Goal: Task Accomplishment & Management: Complete application form

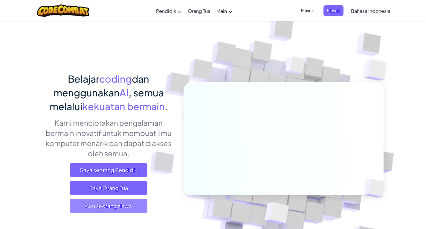
click at [110, 211] on span "Aku seorang siswa" at bounding box center [109, 206] width 78 height 14
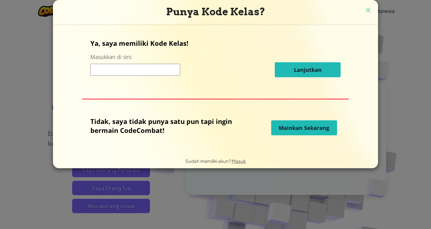
click at [150, 127] on p "Tidak, saya tidak punya satu pun tapi ingin bermain CodeCombat!" at bounding box center [163, 126] width 147 height 18
click at [280, 126] on span "Mainkan Sekarang" at bounding box center [304, 127] width 51 height 7
click at [143, 68] on input at bounding box center [135, 70] width 90 height 12
type input "fxvsdfv"
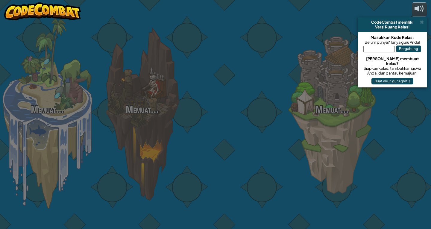
click at [292, 125] on div "Memuat... Memuat... Memuat... Memuat... Memuat... Memuat... Memuat..." at bounding box center [215, 114] width 431 height 229
click at [142, 130] on div "Memuat... Memuat... Memuat... Memuat... Memuat... Memuat... Memuat..." at bounding box center [215, 114] width 431 height 229
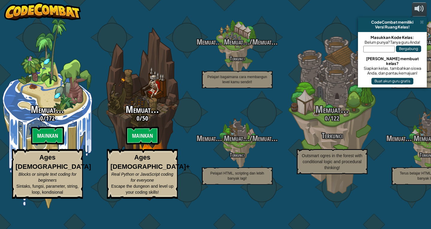
select select "id"
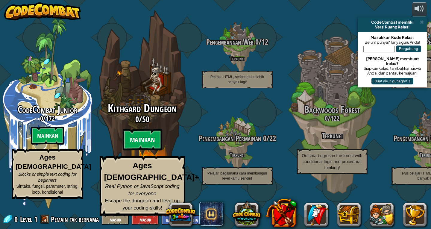
click at [139, 146] on btn "Mainkan" at bounding box center [143, 140] width 40 height 22
select select "id"
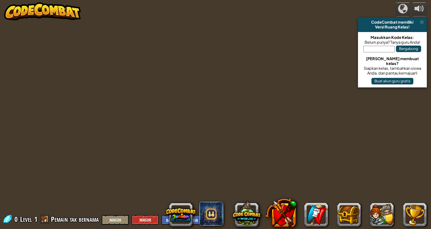
select select "id"
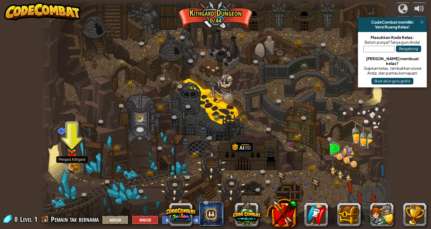
click at [68, 166] on img at bounding box center [72, 157] width 9 height 19
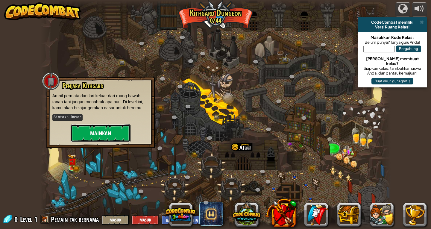
click at [97, 134] on button "Mainkan" at bounding box center [101, 133] width 60 height 18
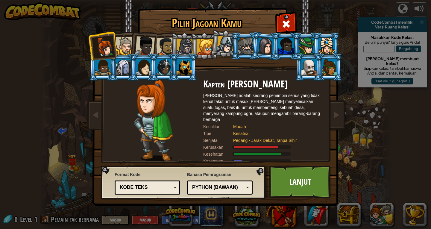
click at [310, 64] on div at bounding box center [309, 67] width 16 height 16
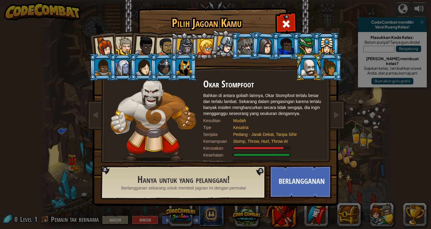
click at [191, 48] on li at bounding box center [204, 45] width 27 height 27
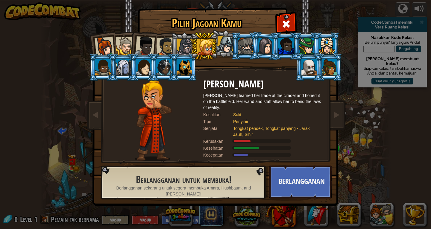
click at [145, 39] on div at bounding box center [145, 46] width 20 height 20
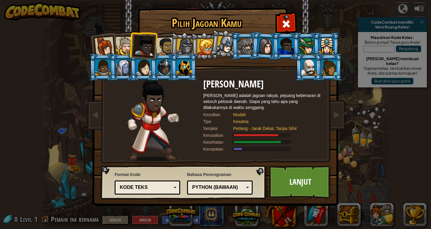
click at [201, 44] on div at bounding box center [205, 47] width 16 height 16
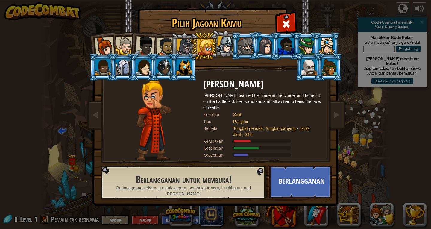
click at [182, 45] on div at bounding box center [184, 47] width 17 height 17
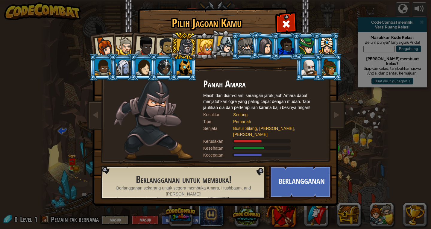
click at [167, 47] on div at bounding box center [165, 46] width 19 height 19
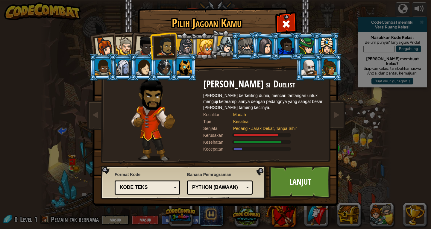
click at [180, 48] on div at bounding box center [184, 47] width 17 height 17
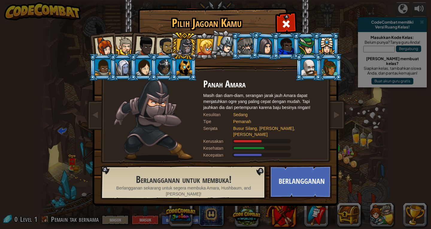
click at [173, 51] on li at bounding box center [184, 46] width 28 height 29
click at [150, 45] on div at bounding box center [145, 46] width 20 height 20
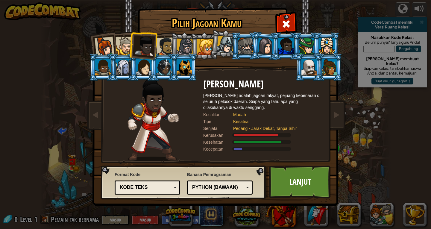
click at [162, 48] on div at bounding box center [165, 46] width 19 height 19
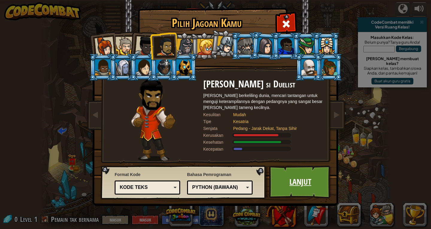
click at [305, 179] on link "Lanjut" at bounding box center [300, 182] width 63 height 33
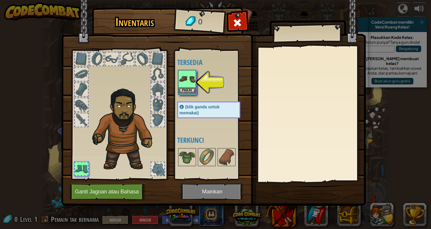
click at [186, 70] on div "Pakai" at bounding box center [187, 82] width 18 height 25
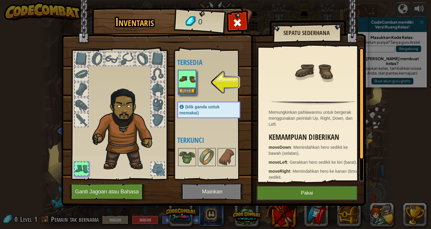
click at [317, 183] on img at bounding box center [213, 97] width 304 height 217
click at [313, 193] on button "Pakai" at bounding box center [306, 193] width 101 height 15
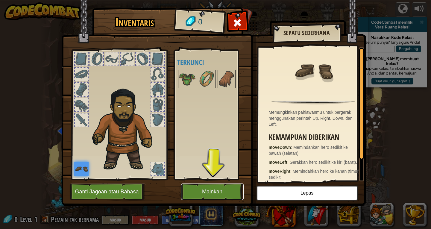
click at [206, 184] on button "Mainkan" at bounding box center [212, 191] width 63 height 16
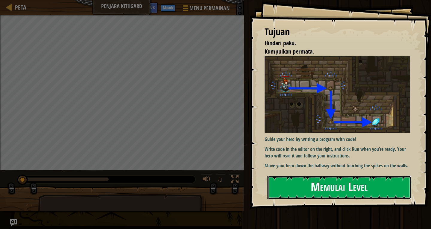
click at [305, 192] on button "Memulai Level" at bounding box center [339, 188] width 144 height 24
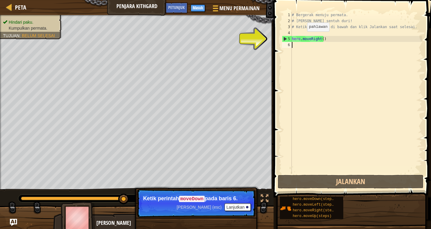
click at [302, 37] on div "# Bergerak menuju permata. # Jangan sentuh duri! # Ketik kode kamu di bawah dan…" at bounding box center [356, 99] width 131 height 174
type textarea "hero.moveRight()"
click at [300, 45] on div "# Bergerak menuju permata. # Jangan sentuh duri! # Ketik kode kamu di bawah dan…" at bounding box center [356, 99] width 131 height 174
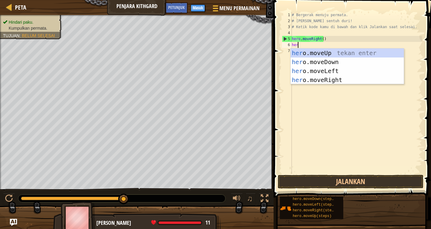
scroll to position [3, 0]
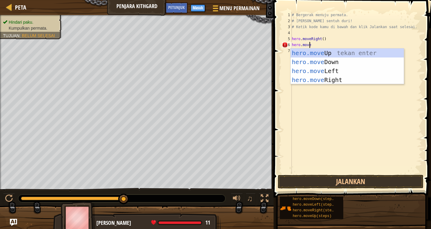
type textarea "hero.move"
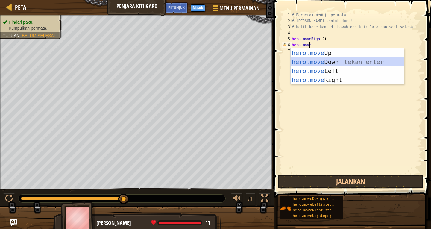
click at [300, 59] on div "hero.move Up tekan enter hero.move Down tekan enter hero.move Left tekan enter …" at bounding box center [347, 75] width 113 height 54
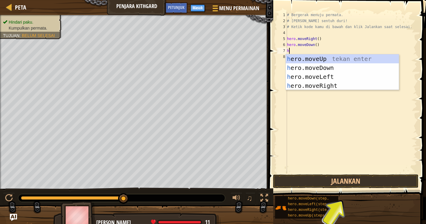
type textarea "he"
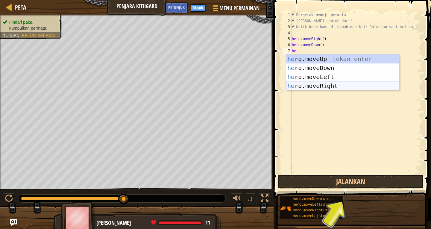
click at [327, 87] on div "he ro.moveUp tekan enter he ro.moveDown tekan enter he ro.moveLeft tekan enter …" at bounding box center [342, 81] width 113 height 54
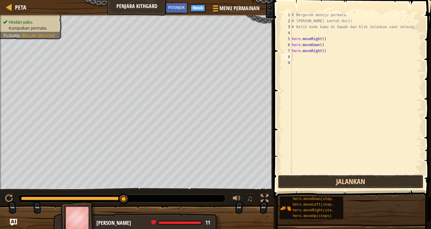
click at [322, 177] on button "Jalankan" at bounding box center [351, 182] width 146 height 14
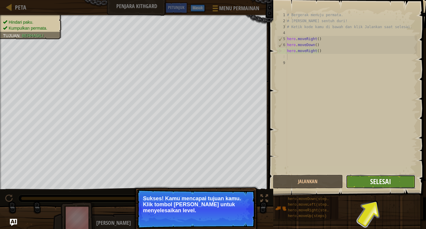
click at [384, 183] on span "Selesai" at bounding box center [381, 182] width 21 height 10
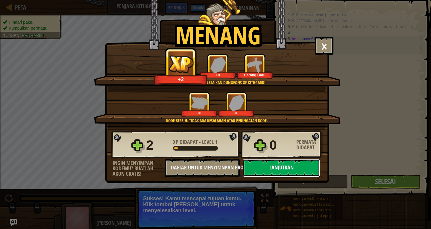
click at [280, 168] on button "Lanjutkan" at bounding box center [281, 168] width 77 height 18
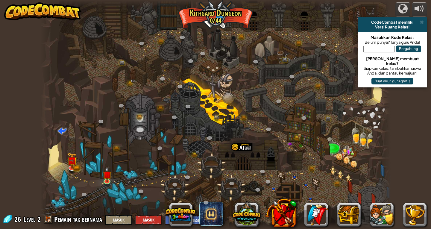
select select "id"
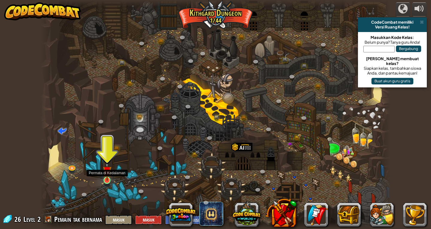
click at [110, 175] on img at bounding box center [107, 170] width 9 height 20
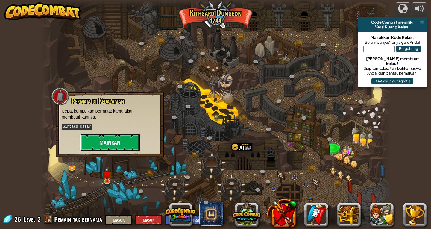
click at [123, 137] on button "Mainkan" at bounding box center [110, 142] width 60 height 18
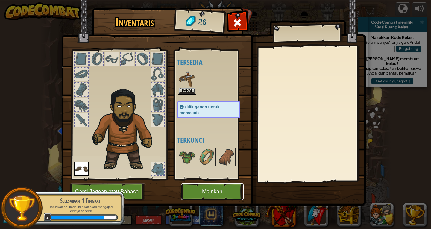
click at [220, 195] on button "Mainkan" at bounding box center [212, 191] width 63 height 16
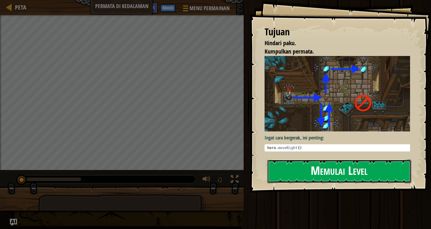
click at [295, 174] on button "Memulai Level" at bounding box center [339, 172] width 144 height 24
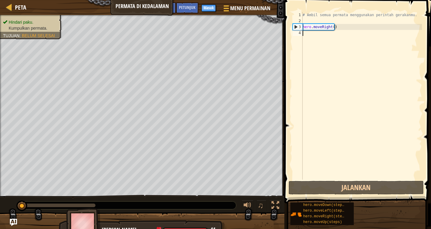
click at [309, 32] on div "# Ambil semua permata menggunakan perintah gerakanmu. hero . moveRight ( )" at bounding box center [361, 102] width 121 height 180
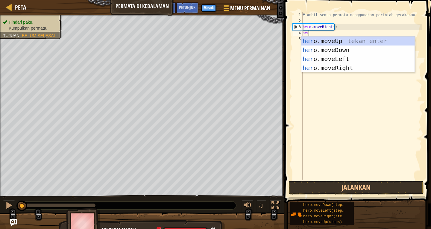
scroll to position [3, 0]
type textarea "hero"
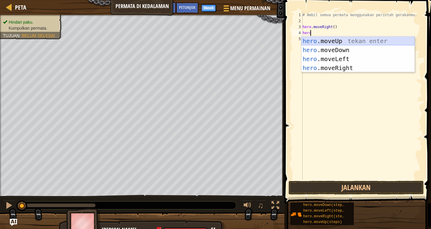
click at [320, 38] on div "hero .moveUp tekan enter hero .moveDown tekan enter hero .moveLeft tekan enter …" at bounding box center [357, 64] width 113 height 54
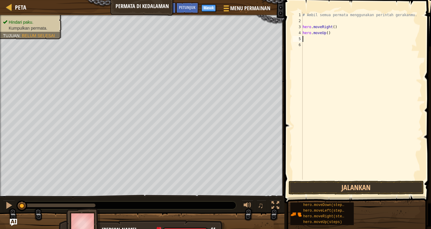
click at [314, 40] on div "# Ambil semua permata menggunakan perintah gerakanmu. hero . moveRight ( ) hero…" at bounding box center [361, 102] width 121 height 180
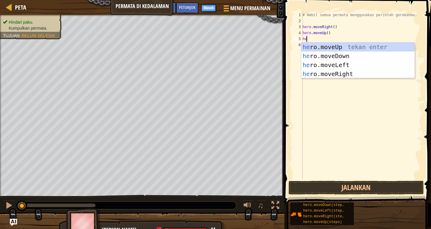
scroll to position [3, 0]
type textarea "hero"
click at [318, 44] on div "hero .moveUp tekan enter hero .moveDown tekan enter hero .moveLeft tekan enter …" at bounding box center [357, 69] width 113 height 54
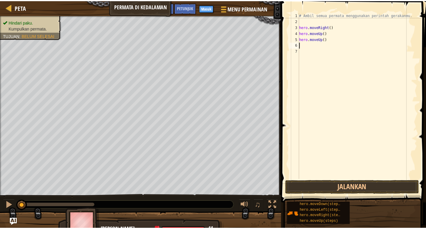
scroll to position [3, 0]
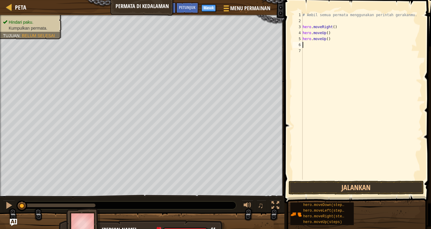
click at [310, 43] on div "# Ambil semua permata menggunakan perintah gerakanmu. hero . moveRight ( ) hero…" at bounding box center [361, 102] width 121 height 180
type textarea "m"
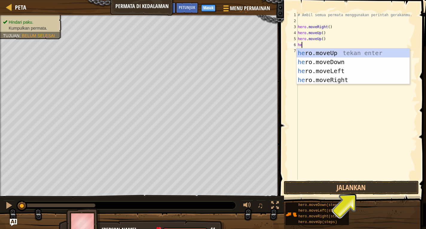
scroll to position [3, 0]
type textarea "hero"
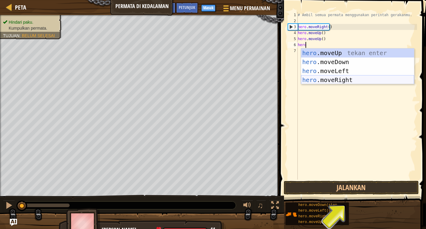
click at [319, 77] on div "hero .moveUp tekan enter hero .moveDown tekan enter hero .moveLeft tekan enter …" at bounding box center [357, 75] width 113 height 54
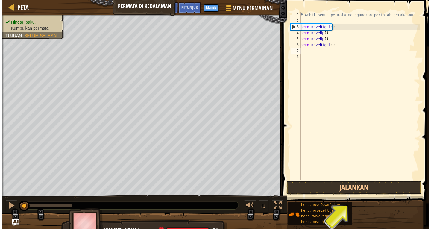
scroll to position [3, 0]
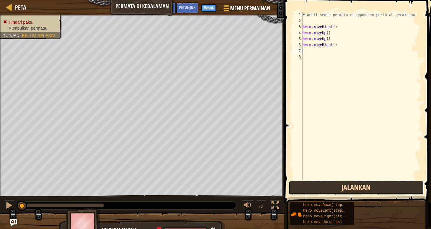
click at [323, 192] on button "Jalankan" at bounding box center [356, 188] width 135 height 14
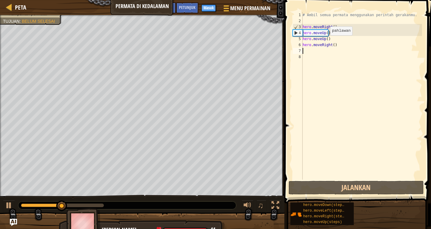
click at [325, 41] on div "# Ambil semua permata menggunakan perintah gerakanmu. hero . moveRight ( ) hero…" at bounding box center [361, 102] width 121 height 180
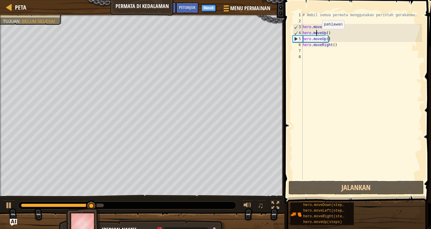
click at [317, 35] on div "# Ambil semua permata menggunakan perintah gerakanmu. hero . moveRight ( ) hero…" at bounding box center [361, 102] width 121 height 180
click at [327, 34] on div "# Ambil semua permata menggunakan perintah gerakanmu. hero . moveRight ( ) hero…" at bounding box center [361, 102] width 121 height 180
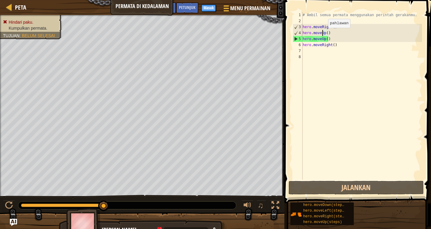
click at [323, 34] on div "# Ambil semua permata menggunakan perintah gerakanmu. hero . moveRight ( ) hero…" at bounding box center [361, 102] width 121 height 180
click at [325, 34] on div "# Ambil semua permata menggunakan perintah gerakanmu. hero . moveRight ( ) hero…" at bounding box center [361, 102] width 121 height 180
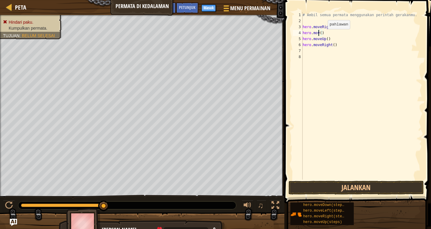
scroll to position [3, 1]
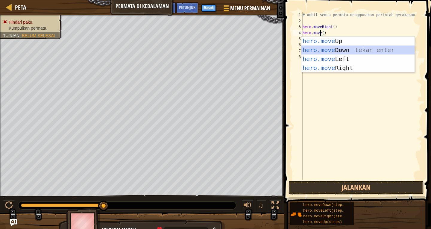
click at [338, 48] on div "hero.move Up tekan enter hero.move Down tekan enter hero.move Left tekan enter …" at bounding box center [357, 64] width 113 height 54
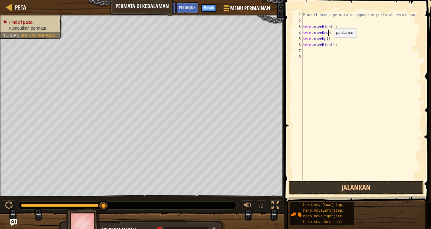
click at [329, 43] on div "# Ambil semua permata menggunakan perintah gerakanmu. hero . moveRight ( ) hero…" at bounding box center [361, 102] width 121 height 180
click at [329, 44] on div "# Ambil semua permata menggunakan perintah gerakanmu. hero . moveRight ( ) hero…" at bounding box center [361, 102] width 121 height 180
click at [330, 44] on div "# Ambil semua permata menggunakan perintah gerakanmu. hero . moveRight ( ) hero…" at bounding box center [361, 102] width 121 height 180
click at [330, 44] on div "# Ambil semua permata menggunakan perintah gerakanmu. hero . moveRight ( ) hero…" at bounding box center [361, 96] width 121 height 168
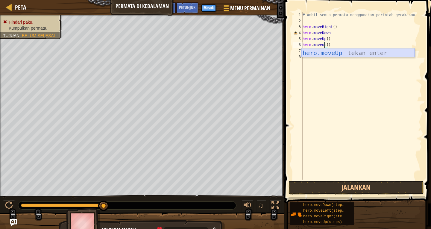
click at [331, 49] on div "hero.moveUp tekan enter" at bounding box center [357, 61] width 113 height 27
type textarea "hero.moveUp"
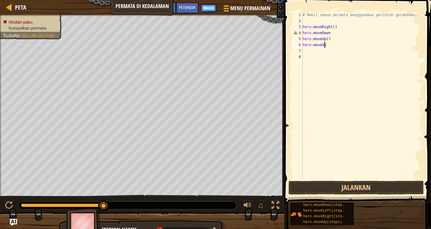
scroll to position [3, 1]
click at [318, 51] on div "# Ambil semua permata menggunakan perintah gerakanmu. hero . moveRight ( ) hero…" at bounding box center [361, 102] width 121 height 180
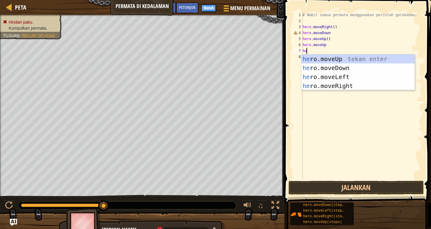
scroll to position [3, 0]
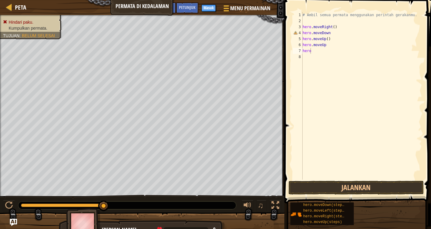
click at [338, 0] on body "Peta Permata di Kedalaman Menu Permainan Selesai Masuk Petunjuk Ask AI 1 הההההה…" at bounding box center [215, 0] width 431 height 0
click at [319, 51] on div "# Ambil semua permata menggunakan perintah gerakanmu. hero . moveRight ( ) hero…" at bounding box center [361, 102] width 121 height 180
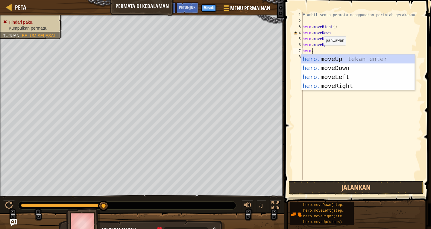
scroll to position [3, 1]
type textarea "hero.mo"
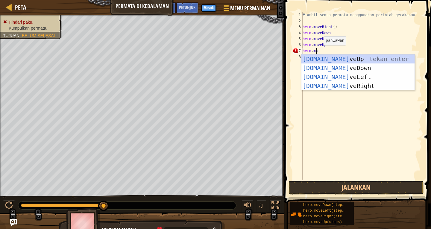
scroll to position [3, 1]
click at [333, 87] on div "hero.mo veUp tekan enter hero.mo veDown tekan enter hero.mo veLeft tekan enter …" at bounding box center [357, 81] width 113 height 54
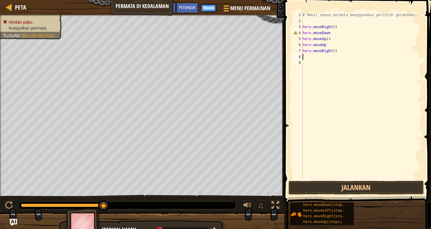
scroll to position [3, 0]
click at [321, 189] on button "Jalankan" at bounding box center [356, 188] width 135 height 14
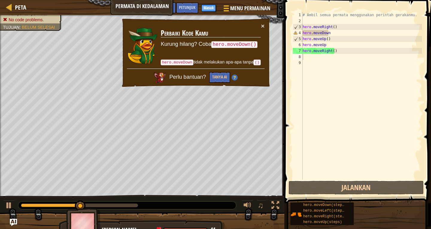
click at [260, 26] on td "Perbaiki Kode Kamu Kurung hilang? Coba hero.moveDown() hero.moveDown tidak mela…" at bounding box center [210, 46] width 100 height 46
click at [264, 28] on button "×" at bounding box center [263, 26] width 4 height 6
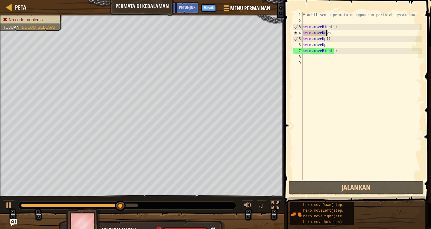
click at [327, 35] on div "# Ambil semua permata menggunakan perintah gerakanmu. hero . moveRight ( ) hero…" at bounding box center [361, 102] width 121 height 180
click at [330, 28] on div "# Ambil semua permata menggunakan perintah gerakanmu. hero . moveRight ( ) hero…" at bounding box center [361, 102] width 121 height 180
type textarea "hero.moveRight()"
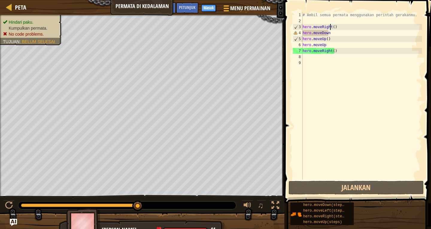
click at [321, 56] on div "# Ambil semua permata menggunakan perintah gerakanmu. hero . moveRight ( ) hero…" at bounding box center [361, 102] width 121 height 180
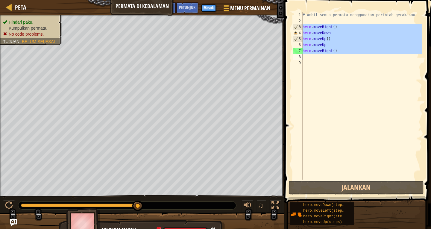
drag, startPoint x: 302, startPoint y: 28, endPoint x: 333, endPoint y: 54, distance: 40.3
click at [333, 54] on div "1 2 3 4 5 6 7 8 9 # Ambil semua permata menggunakan perintah gerakanmu. hero . …" at bounding box center [357, 96] width 130 height 168
type textarea "hero.moveRight()"
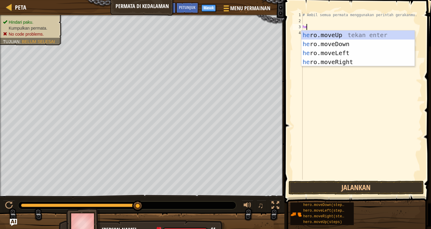
scroll to position [3, 0]
type textarea "hero"
click at [362, 43] on div "hero .moveUp tekan enter hero .moveDown tekan enter hero .moveLeft tekan enter …" at bounding box center [357, 58] width 113 height 54
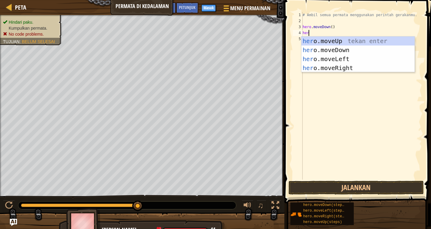
type textarea "hero"
click at [324, 42] on div "hero .moveUp tekan enter hero .moveDown tekan enter hero .moveLeft tekan enter …" at bounding box center [357, 64] width 113 height 54
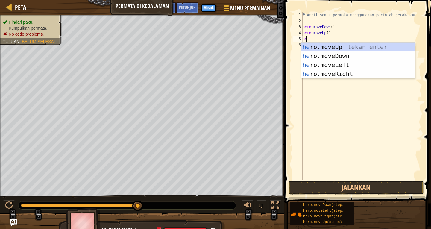
type textarea "hero"
click at [327, 46] on div "hero .moveUp tekan enter hero .moveDown tekan enter hero .moveLeft tekan enter …" at bounding box center [357, 69] width 113 height 54
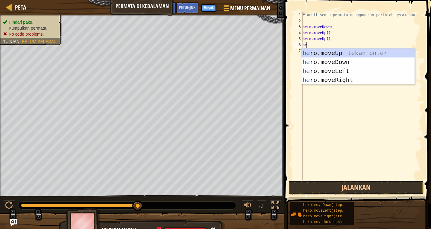
type textarea "hero"
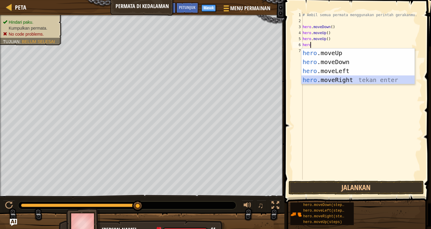
click at [324, 80] on div "hero .moveUp tekan enter hero .moveDown tekan enter hero .moveLeft tekan enter …" at bounding box center [357, 75] width 113 height 54
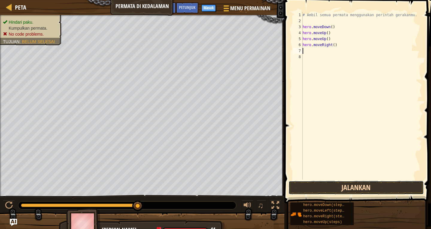
click at [317, 189] on button "Jalankan" at bounding box center [356, 188] width 135 height 14
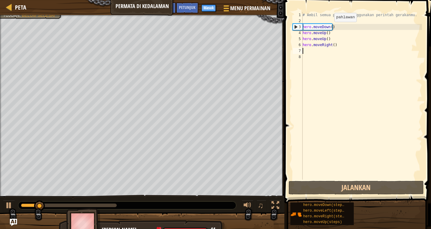
click at [329, 28] on div "# Ambil semua permata menggunakan perintah gerakanmu. hero . moveDown ( ) hero …" at bounding box center [361, 102] width 121 height 180
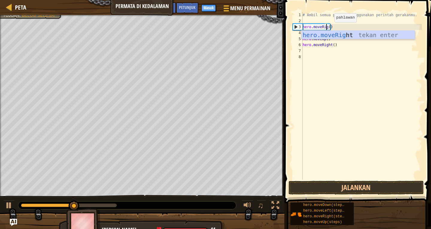
scroll to position [3, 2]
click at [332, 35] on div "hero.moveRig ht tekan enter" at bounding box center [357, 44] width 113 height 27
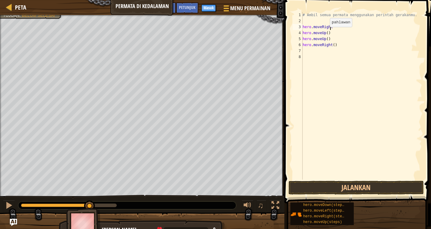
click at [325, 33] on div "# Ambil semua permata menggunakan perintah gerakanmu. hero . moveRight hero . m…" at bounding box center [361, 102] width 121 height 180
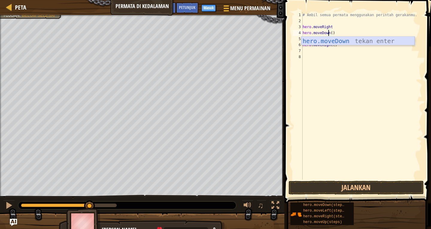
click at [326, 37] on div "hero.moveDown tekan enter" at bounding box center [357, 50] width 113 height 27
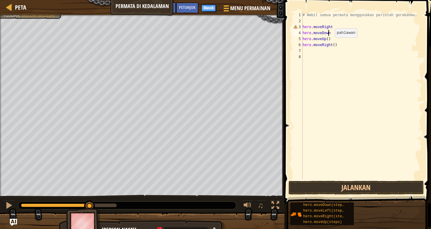
click at [330, 43] on div "# Ambil semua permata menggunakan perintah gerakanmu. hero . moveRight hero . m…" at bounding box center [361, 102] width 121 height 180
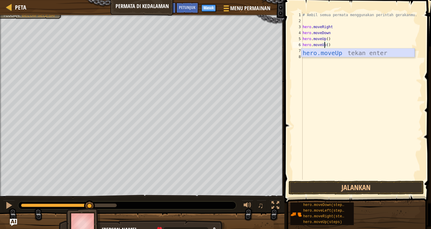
click at [338, 53] on div "hero.moveUp tekan enter" at bounding box center [357, 61] width 113 height 27
type textarea "hero.moveUp"
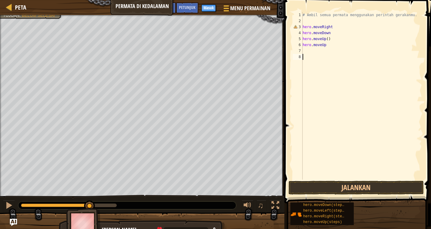
click at [326, 54] on div "# Ambil semua permata menggunakan perintah gerakanmu. hero . moveRight hero . m…" at bounding box center [361, 102] width 121 height 180
click at [312, 51] on div "# Ambil semua permata menggunakan perintah gerakanmu. hero . moveRight hero . m…" at bounding box center [361, 102] width 121 height 180
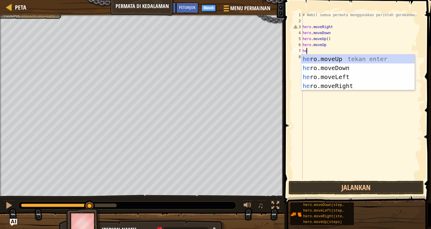
type textarea "her"
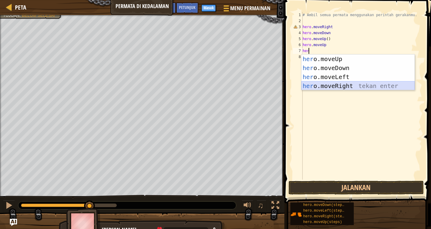
click at [336, 84] on div "her o.moveUp tekan enter her o.moveDown tekan enter her o.moveLeft tekan enter …" at bounding box center [357, 81] width 113 height 54
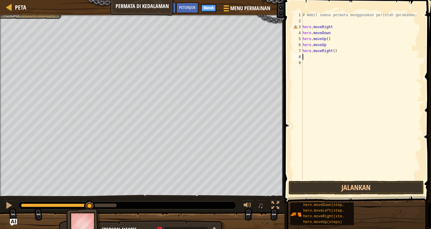
scroll to position [3, 0]
click at [334, 183] on button "Jalankan" at bounding box center [356, 188] width 135 height 14
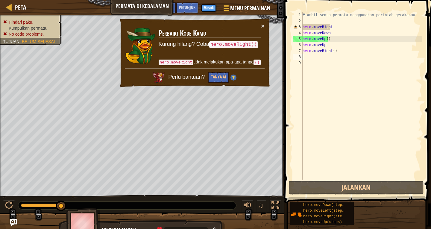
click at [335, 27] on div "# Ambil semua permata menggunakan perintah gerakanmu. hero . moveRight hero . m…" at bounding box center [361, 102] width 121 height 180
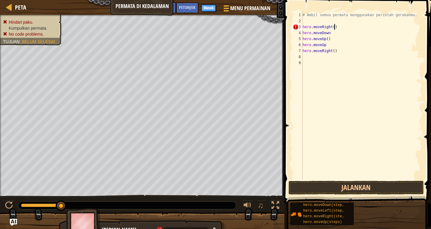
scroll to position [3, 2]
click at [333, 35] on div "# Ambil semua permata menggunakan perintah gerakanmu. hero . moveRight ( ) hero…" at bounding box center [361, 102] width 121 height 180
click at [327, 45] on div "# Ambil semua permata menggunakan perintah gerakanmu. hero . moveRight ( ) hero…" at bounding box center [361, 102] width 121 height 180
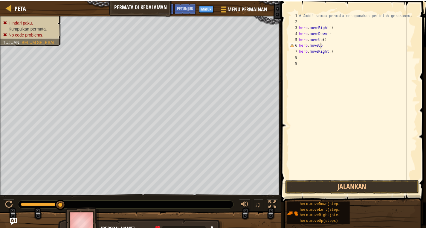
scroll to position [3, 2]
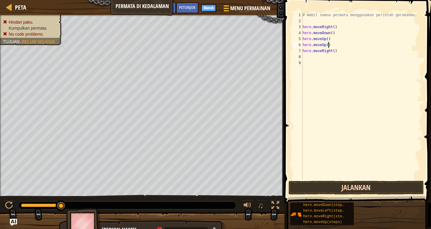
type textarea "hero.moveUp()"
click at [341, 185] on button "Jalankan" at bounding box center [356, 188] width 135 height 14
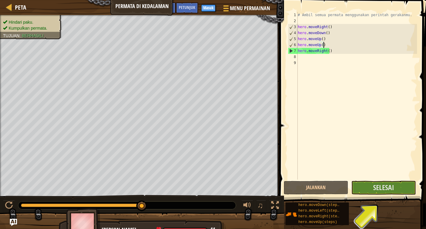
click at [302, 61] on div "# Ambil semua permata menggunakan perintah gerakanmu. hero . moveRight ( ) hero…" at bounding box center [357, 102] width 121 height 180
click at [302, 58] on div "# Ambil semua permata menggunakan perintah gerakanmu. hero . moveRight ( ) hero…" at bounding box center [357, 102] width 121 height 180
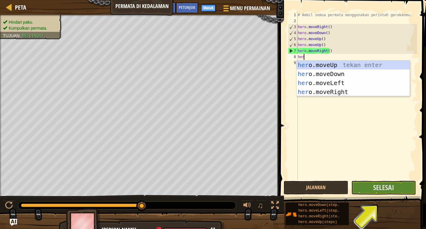
scroll to position [3, 0]
type textarea "hero"
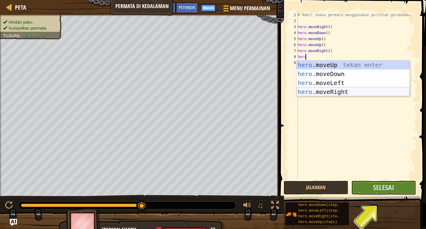
click at [315, 90] on div "hero .moveUp tekan enter hero .moveDown tekan enter hero .moveLeft tekan enter …" at bounding box center [353, 87] width 113 height 54
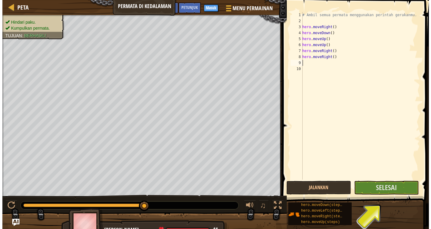
scroll to position [3, 0]
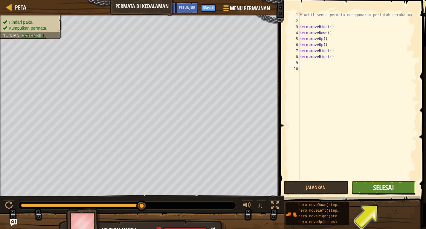
click at [388, 187] on span "Selesai" at bounding box center [384, 188] width 21 height 10
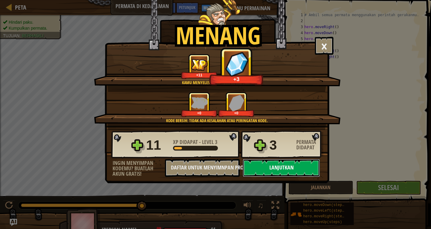
click at [287, 169] on button "Lanjutkan" at bounding box center [281, 168] width 77 height 18
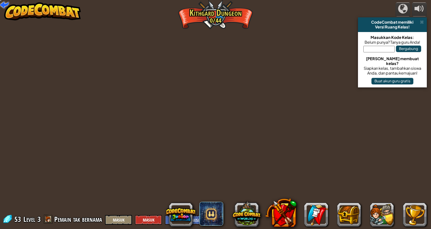
select select "id"
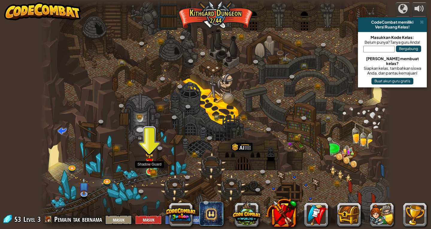
click at [151, 165] on img at bounding box center [149, 162] width 5 height 5
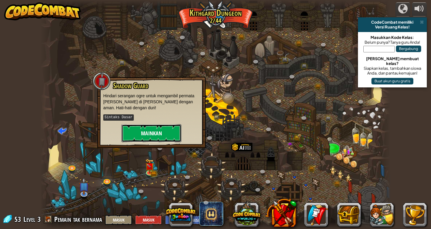
click at [141, 139] on button "Mainkan" at bounding box center [152, 133] width 60 height 18
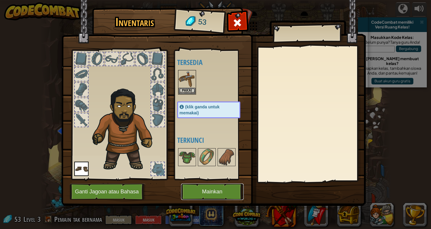
click at [187, 195] on button "Mainkan" at bounding box center [212, 191] width 63 height 16
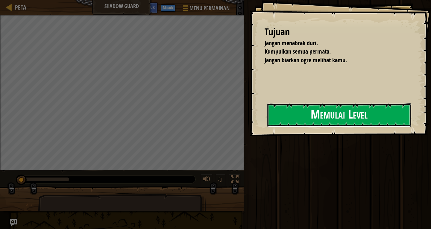
click at [267, 125] on button "Memulai Level" at bounding box center [339, 115] width 144 height 24
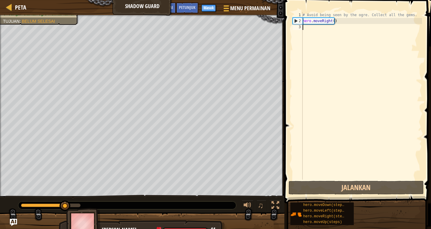
click at [311, 25] on div "# Avoid being seen by the ogre. Collect all the gems. hero . moveRight ( )" at bounding box center [361, 102] width 121 height 180
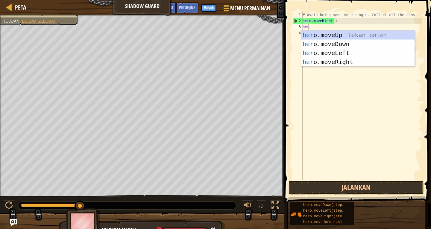
scroll to position [3, 0]
type textarea "hero"
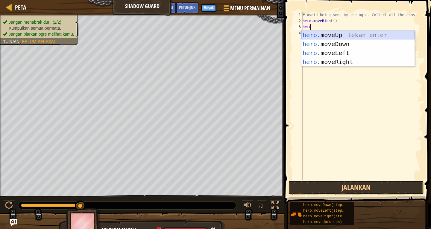
click at [312, 37] on div "hero .moveUp tekan enter hero .moveDown tekan enter hero .moveLeft tekan enter …" at bounding box center [357, 58] width 113 height 54
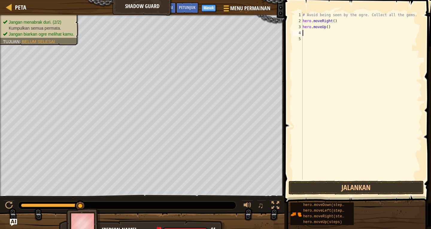
click at [313, 36] on div "# Avoid being seen by the ogre. Collect all the gems. hero . moveRight ( ) hero…" at bounding box center [361, 102] width 121 height 180
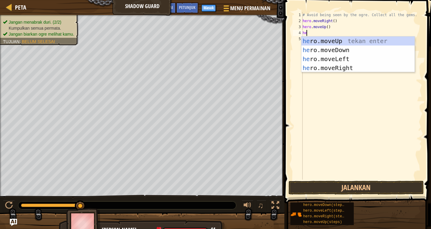
type textarea "her"
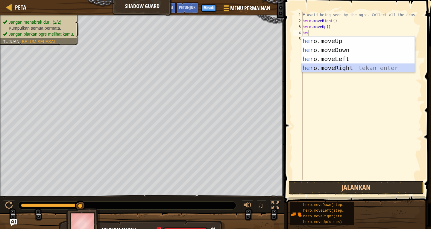
click at [329, 68] on div "her o.moveUp tekan enter her o.moveDown tekan enter her o.moveLeft tekan enter …" at bounding box center [357, 64] width 113 height 54
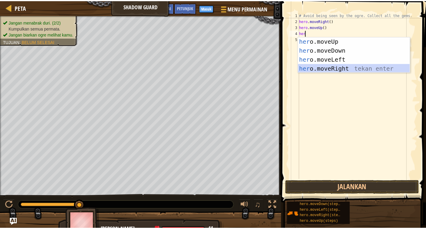
scroll to position [3, 0]
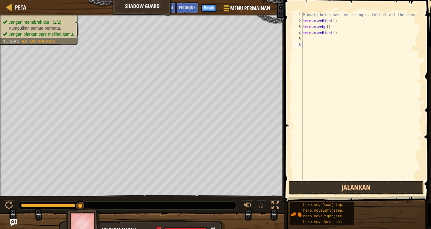
click at [310, 43] on div "# Avoid being seen by the ogre. Collect all the gems. hero . moveRight ( ) hero…" at bounding box center [361, 102] width 121 height 180
click at [309, 38] on div "# Avoid being seen by the ogre. Collect all the gems. hero . moveRight ( ) hero…" at bounding box center [361, 102] width 121 height 180
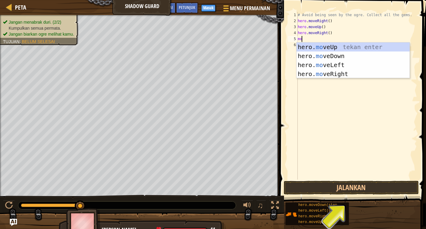
type textarea "mov"
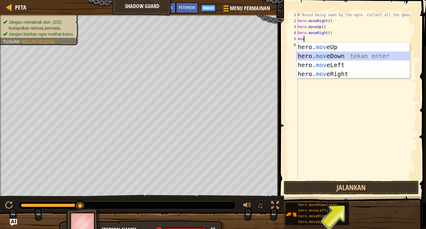
click at [317, 55] on div "hero. mov eUp tekan enter hero. mov eDown tekan enter hero. mov eLeft tekan ent…" at bounding box center [353, 69] width 113 height 54
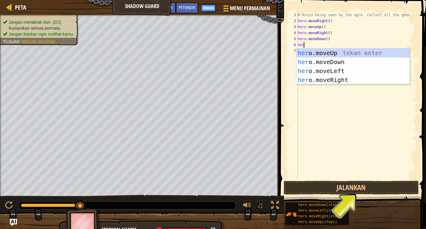
type textarea "hero"
click at [346, 82] on div "hero .moveUp tekan enter hero .moveDown tekan enter hero .moveLeft tekan enter …" at bounding box center [353, 75] width 113 height 54
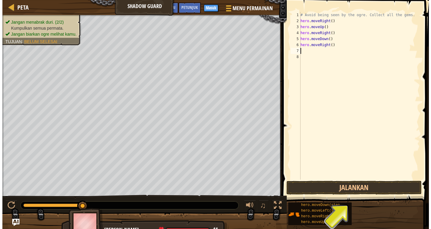
scroll to position [3, 0]
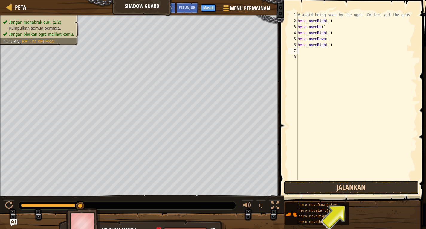
click at [324, 184] on button "Jalankan" at bounding box center [351, 188] width 135 height 14
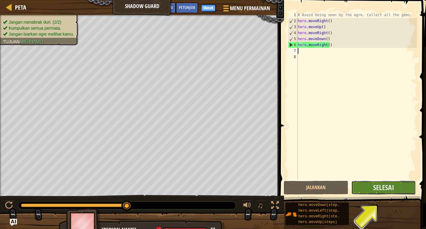
click at [371, 188] on button "Selesai" at bounding box center [384, 188] width 65 height 14
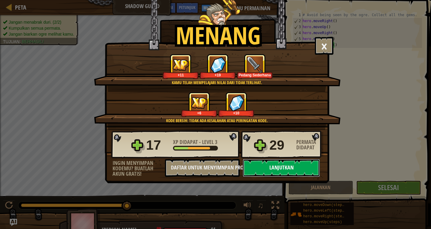
click at [286, 167] on button "Lanjutkan" at bounding box center [281, 168] width 77 height 18
select select "id"
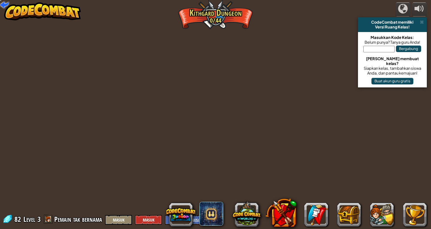
select select "id"
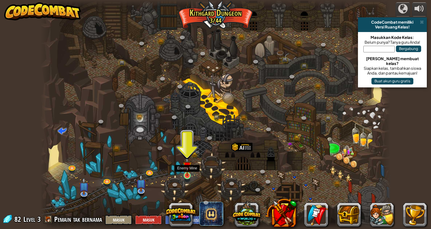
click at [186, 173] on img at bounding box center [187, 166] width 9 height 20
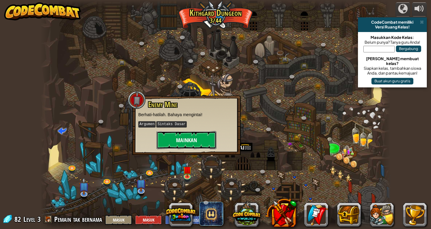
click at [197, 144] on button "Mainkan" at bounding box center [187, 140] width 60 height 18
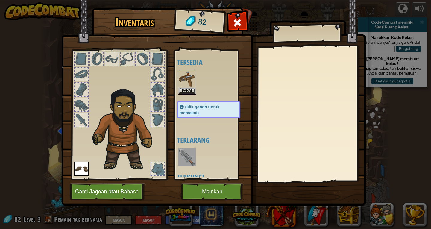
click at [209, 97] on div "Tersedia Pakai Pakai (klik ganda untuk memakai) Terlarang Terkunci" at bounding box center [214, 114] width 75 height 125
click at [213, 197] on button "Mainkan" at bounding box center [212, 191] width 63 height 16
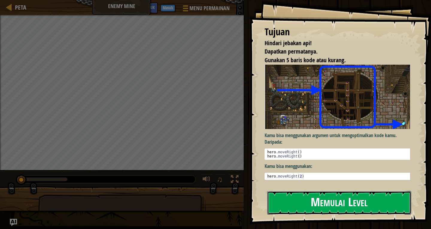
click at [301, 201] on button "Memulai Level" at bounding box center [339, 203] width 144 height 24
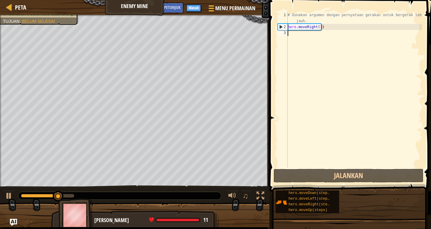
click at [297, 33] on div "# Gunakan argumen dengan pernyataan gerakan untuk bergerak lebih jauh. hero . m…" at bounding box center [354, 99] width 136 height 174
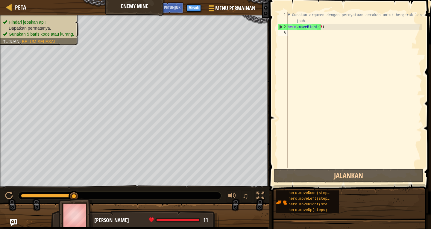
scroll to position [3, 0]
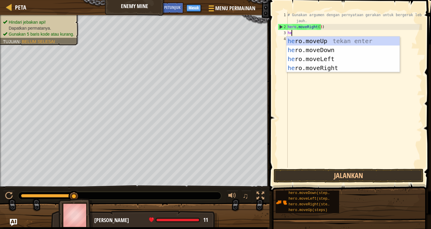
type textarea "hero"
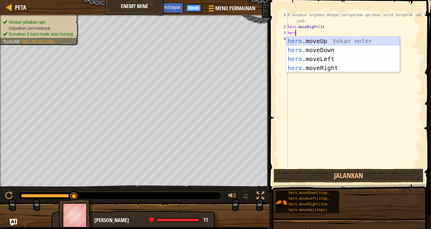
click at [315, 38] on div "hero .moveUp tekan enter hero .moveDown tekan enter hero .moveLeft tekan enter …" at bounding box center [342, 64] width 113 height 54
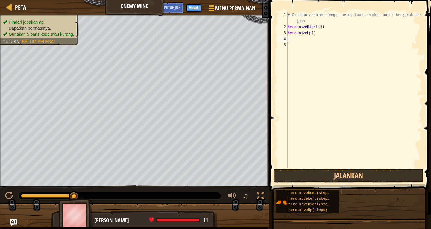
scroll to position [3, 0]
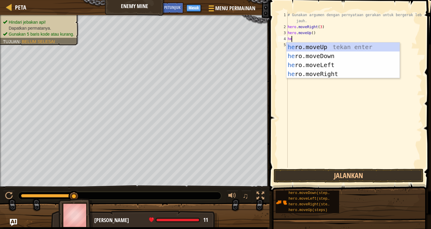
type textarea "her"
click at [331, 72] on div "her o.moveUp tekan enter her o.moveDown tekan enter her o.moveLeft tekan enter …" at bounding box center [342, 69] width 113 height 54
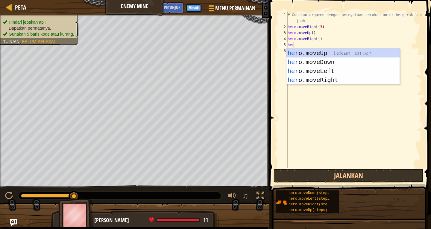
type textarea "hero"
click at [299, 57] on div "hero .moveUp tekan enter hero .moveDown tekan enter hero .moveLeft tekan enter …" at bounding box center [342, 75] width 113 height 54
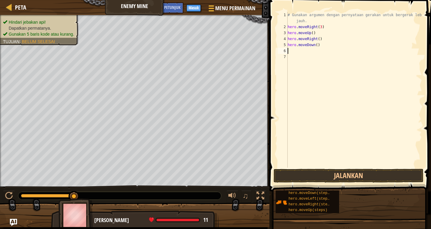
scroll to position [3, 0]
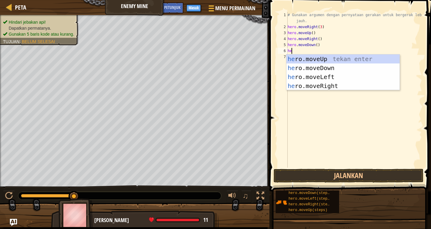
type textarea "her"
click at [321, 64] on div "her o.moveUp tekan enter her o.moveDown tekan enter her o.moveLeft tekan enter …" at bounding box center [342, 81] width 113 height 54
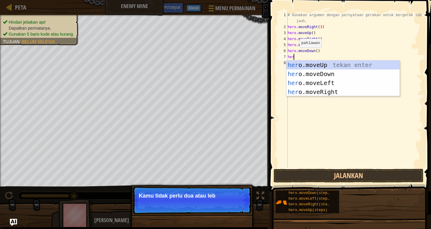
type textarea "hero"
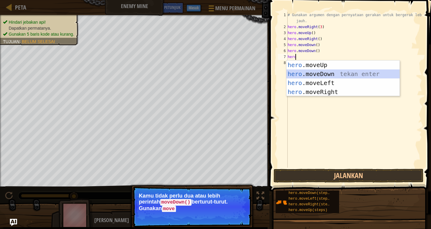
click at [311, 73] on div "hero .moveUp tekan enter hero .moveDown tekan enter hero .moveLeft tekan enter …" at bounding box center [342, 87] width 113 height 54
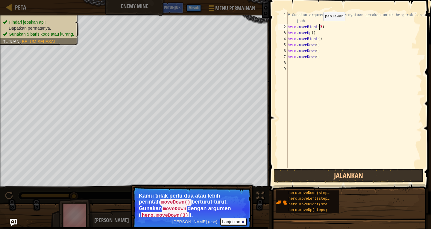
click at [318, 27] on div "# Gunakan argumen dengan pernyataan gerakan untuk bergerak lebih jauh. hero . m…" at bounding box center [354, 99] width 136 height 174
type textarea "hero.moveRight(3)"
click at [306, 63] on div "# Gunakan argumen dengan pernyataan gerakan untuk bergerak lebih jauh. hero . m…" at bounding box center [354, 99] width 136 height 174
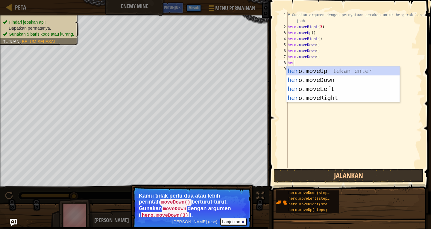
type textarea "hero"
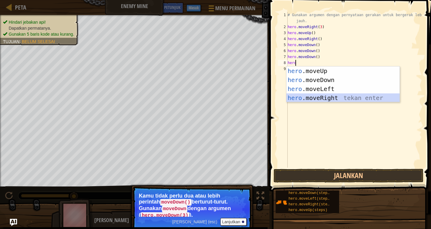
click at [309, 96] on div "hero .moveUp tekan enter hero .moveDown tekan enter hero .moveLeft tekan enter …" at bounding box center [342, 93] width 113 height 54
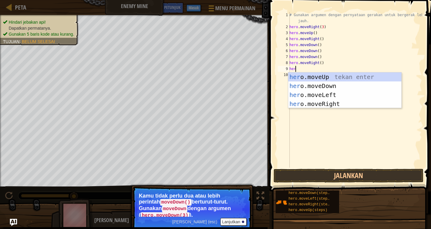
type textarea "hero"
click at [330, 106] on div "hero .moveUp tekan enter hero .moveDown tekan enter hero .moveLeft tekan enter …" at bounding box center [344, 99] width 113 height 54
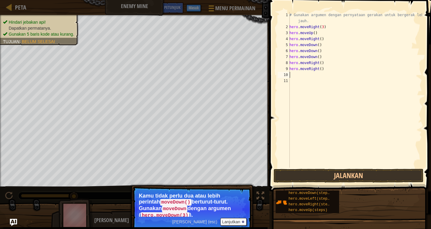
scroll to position [3, 0]
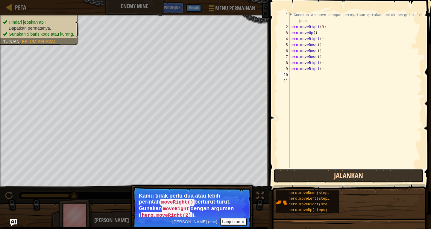
click at [298, 172] on button "Jalankan" at bounding box center [349, 176] width 150 height 14
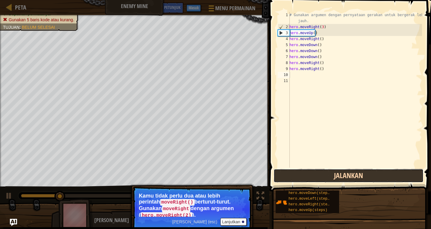
click at [312, 173] on button "Jalankan" at bounding box center [349, 176] width 150 height 14
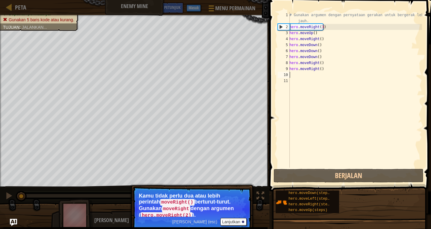
click at [368, 206] on div "hero.moveDown(steps) hero.moveLeft(steps) hero.moveRight(steps) hero.moveUp(ste…" at bounding box center [350, 201] width 151 height 23
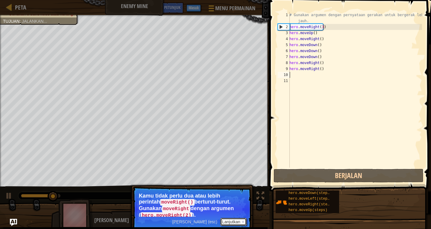
click at [231, 219] on button "Lanjutkan" at bounding box center [233, 222] width 26 height 8
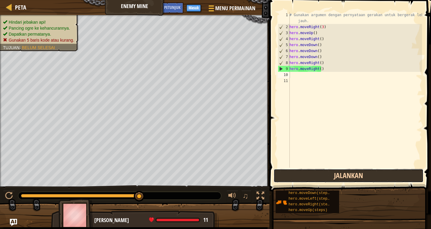
click at [345, 177] on button "Jalankan" at bounding box center [349, 176] width 150 height 14
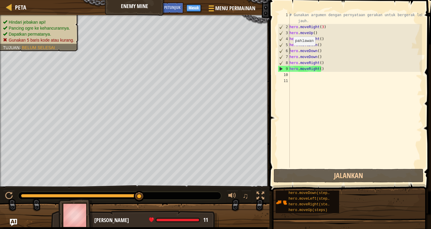
click at [290, 51] on div "# Gunakan argumen dengan pernyataan gerakan untuk bergerak lebih jauh. hero . m…" at bounding box center [355, 99] width 134 height 174
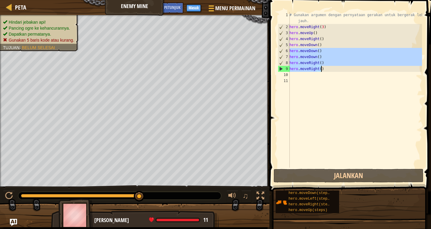
drag, startPoint x: 290, startPoint y: 51, endPoint x: 321, endPoint y: 69, distance: 36.5
click at [321, 69] on div "# Gunakan argumen dengan pernyataan gerakan untuk bergerak lebih jauh. hero . m…" at bounding box center [355, 99] width 134 height 174
type textarea "hero.moveRight() hero.moveRight()"
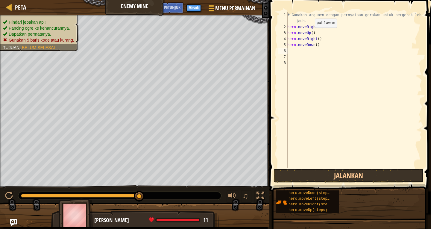
drag, startPoint x: 309, startPoint y: 34, endPoint x: 316, endPoint y: 35, distance: 6.4
click at [311, 34] on div "# Gunakan argumen dengan pernyataan gerakan untuk bergerak lebih jauh. hero . m…" at bounding box center [354, 99] width 136 height 174
click at [314, 35] on div "# Gunakan argumen dengan pernyataan gerakan untuk bergerak lebih jauh. hero . m…" at bounding box center [354, 99] width 136 height 174
click at [310, 33] on div "# Gunakan argumen dengan pernyataan gerakan untuk bergerak lebih jauh. hero . m…" at bounding box center [354, 99] width 136 height 174
click at [309, 33] on div "# Gunakan argumen dengan pernyataan gerakan untuk bergerak lebih jauh. hero . m…" at bounding box center [354, 99] width 136 height 174
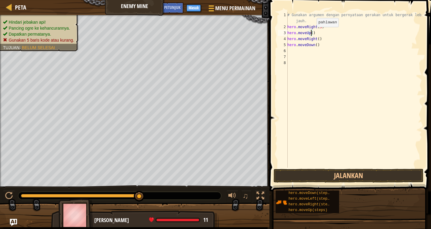
click at [311, 33] on div "# Gunakan argumen dengan pernyataan gerakan untuk bergerak lebih jauh. hero . m…" at bounding box center [354, 99] width 136 height 174
click at [317, 38] on div "# Gunakan argumen dengan pernyataan gerakan untuk bergerak lebih jauh. hero . m…" at bounding box center [354, 99] width 136 height 174
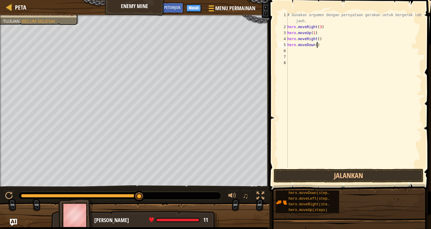
click at [317, 43] on div "# Gunakan argumen dengan pernyataan gerakan untuk bergerak lebih jauh. hero . m…" at bounding box center [354, 99] width 136 height 174
click at [315, 45] on div "# Gunakan argumen dengan pernyataan gerakan untuk bergerak lebih jauh. hero . m…" at bounding box center [354, 99] width 136 height 174
type textarea "hero.moveDown(3)"
click at [295, 50] on div "# Gunakan argumen dengan pernyataan gerakan untuk bergerak lebih jauh. hero . m…" at bounding box center [354, 99] width 136 height 174
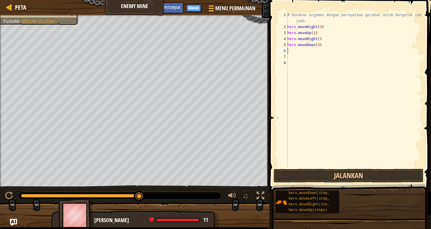
scroll to position [3, 0]
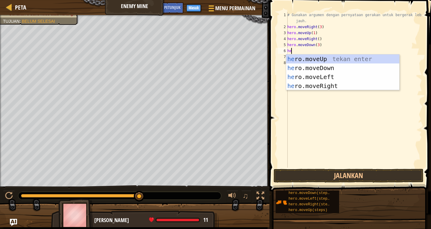
type textarea "hero"
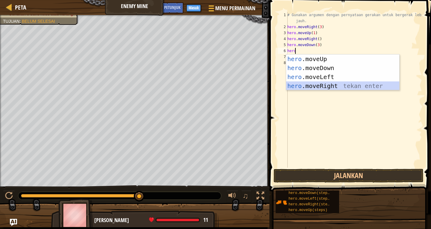
click at [350, 83] on div "hero .moveUp tekan enter hero .moveDown tekan enter hero .moveLeft tekan enter …" at bounding box center [342, 81] width 113 height 54
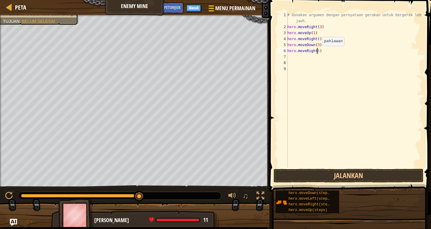
click at [317, 52] on div "# Gunakan argumen dengan pernyataan gerakan untuk bergerak lebih jauh. hero . m…" at bounding box center [354, 99] width 136 height 174
type textarea "hero.moveRight(2)"
click at [356, 173] on button "Jalankan" at bounding box center [349, 176] width 150 height 14
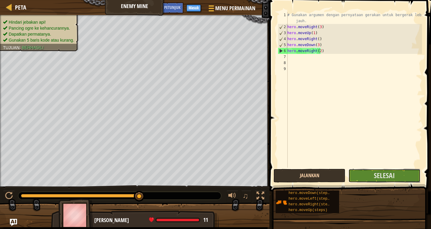
click at [356, 173] on button "Selesai" at bounding box center [384, 176] width 72 height 14
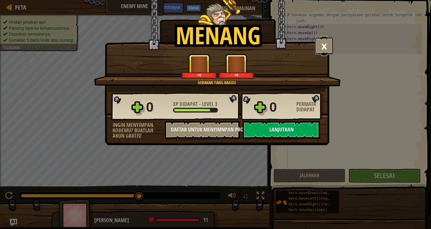
click at [323, 40] on button "×" at bounding box center [324, 46] width 19 height 18
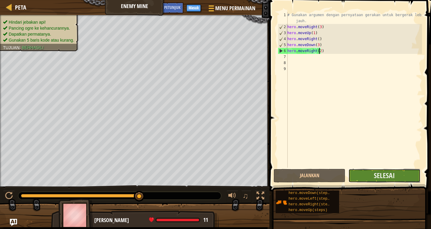
click at [363, 179] on button "Selesai" at bounding box center [384, 176] width 72 height 14
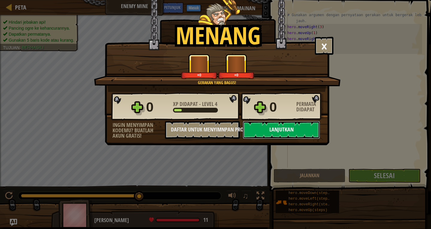
click at [271, 129] on button "Lanjutkan" at bounding box center [281, 130] width 77 height 18
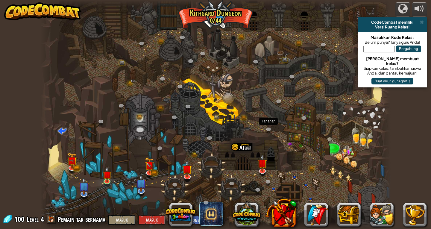
select select "id"
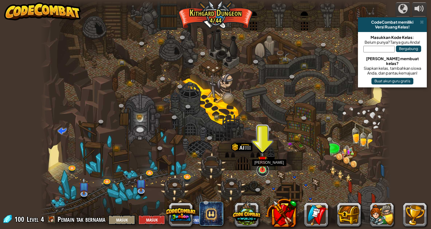
click at [267, 172] on link at bounding box center [263, 170] width 12 height 12
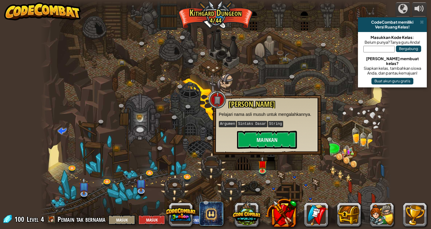
click at [267, 130] on div "Nama Asli Pelajari nama asli musuh untuk mengalahkannya. Argumen Sintaks Dasar …" at bounding box center [267, 124] width 96 height 48
click at [266, 134] on button "Mainkan" at bounding box center [267, 140] width 60 height 18
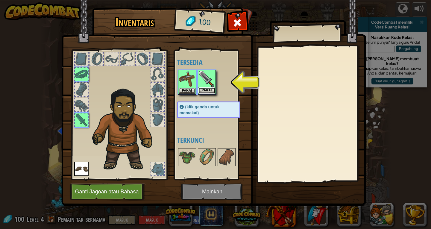
click at [201, 88] on button "Pakai" at bounding box center [206, 90] width 17 height 6
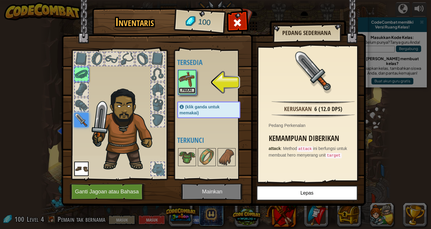
click at [189, 91] on button "Pakai" at bounding box center [187, 90] width 17 height 6
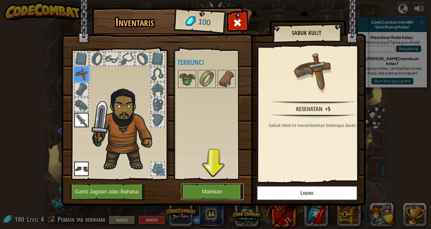
click at [228, 190] on button "Mainkan" at bounding box center [212, 191] width 63 height 16
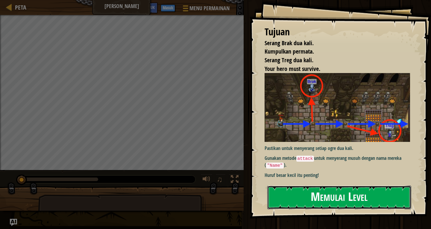
click at [295, 191] on button "Memulai Level" at bounding box center [339, 198] width 144 height 24
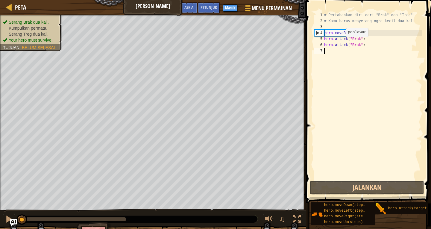
click at [341, 43] on div "# Pertahankan diri dari "Brak" dan "Treg"! # Kamu harus menyerang ogre kecil du…" at bounding box center [372, 102] width 99 height 180
type textarea "hero.attack("Brak")"
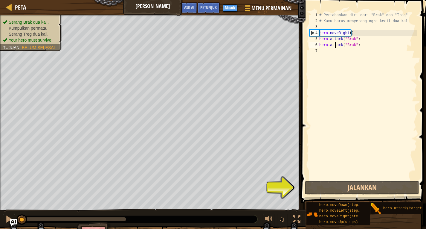
click at [339, 52] on div "# Pertahankan diri dari "Brak" dan "Treg"! # Kamu harus menyerang ogre kecil du…" at bounding box center [367, 102] width 99 height 180
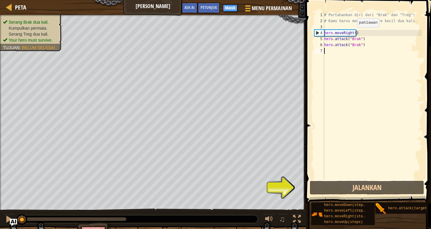
click at [352, 33] on div "# Pertahankan diri dari "Brak" dan "Treg"! # Kamu harus menyerang ogre kecil du…" at bounding box center [372, 102] width 99 height 180
click at [353, 34] on div "# Pertahankan diri dari "Brak" dan "Treg"! # Kamu harus menyerang ogre kecil du…" at bounding box center [372, 102] width 99 height 180
click at [347, 46] on div "# Pertahankan diri dari "Brak" dan "Treg"! # Kamu harus menyerang ogre kecil du…" at bounding box center [372, 102] width 99 height 180
type textarea "hero.attack("Brak")"
click at [343, 53] on div "# Pertahankan diri dari "Brak" dan "Treg"! # Kamu harus menyerang ogre kecil du…" at bounding box center [372, 102] width 99 height 180
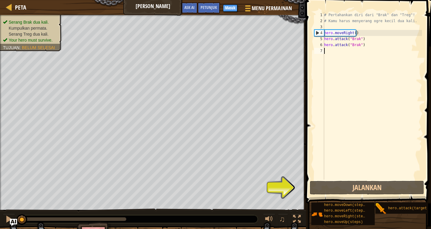
click at [357, 34] on div "# Pertahankan diri dari "Brak" dan "Treg"! # Kamu harus menyerang ogre kecil du…" at bounding box center [372, 102] width 99 height 180
type textarea "hero.moveRight()"
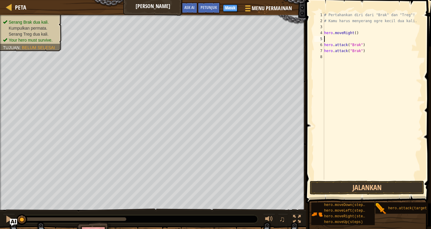
type textarea "hero.moveRight()"
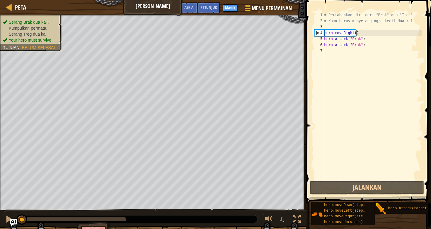
click at [332, 27] on div "# Pertahankan diri dari "Brak" dan "Treg"! # Kamu harus menyerang ogre kecil du…" at bounding box center [372, 102] width 99 height 180
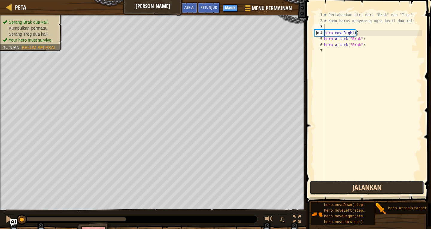
click at [360, 192] on button "Jalankan" at bounding box center [367, 188] width 114 height 14
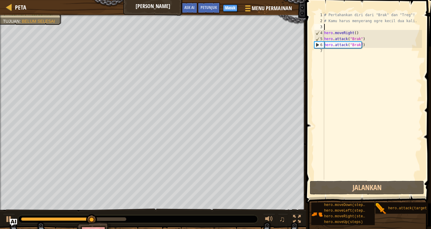
click at [332, 52] on div "# Pertahankan diri dari "Brak" dan "Treg"! # Kamu harus menyerang ogre kecil du…" at bounding box center [372, 102] width 99 height 180
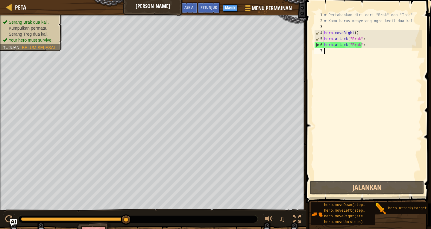
scroll to position [3, 0]
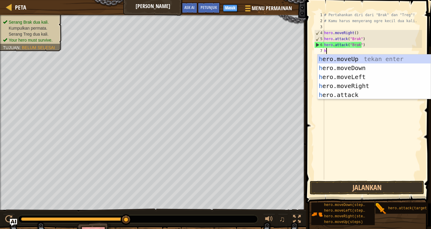
type textarea "hero"
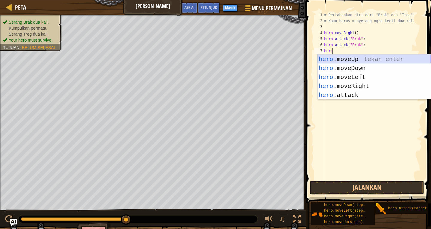
click at [330, 57] on div "hero .moveUp tekan enter hero .moveDown tekan enter hero .moveLeft tekan enter …" at bounding box center [374, 85] width 113 height 63
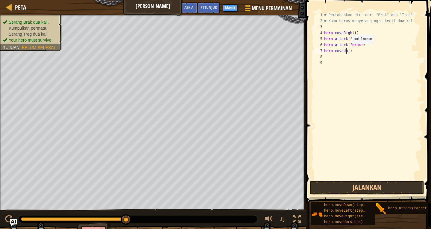
click at [347, 50] on div "# Pertahankan diri dari "Brak" dan "Treg"! # Kamu harus menyerang ogre kecil du…" at bounding box center [372, 102] width 99 height 180
click at [348, 51] on div "# Pertahankan diri dari "Brak" dan "Treg"! # Kamu harus menyerang ogre kecil du…" at bounding box center [372, 102] width 99 height 180
type textarea "hero.moveUp(2)"
click at [347, 57] on div "# Pertahankan diri dari "Brak" dan "Treg"! # Kamu harus menyerang ogre kecil du…" at bounding box center [372, 102] width 99 height 180
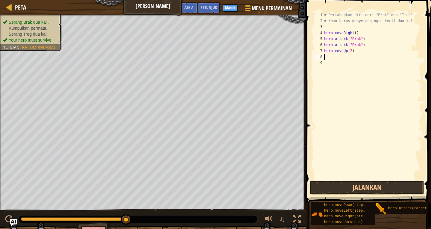
scroll to position [3, 0]
click at [338, 184] on button "Jalankan" at bounding box center [367, 188] width 114 height 14
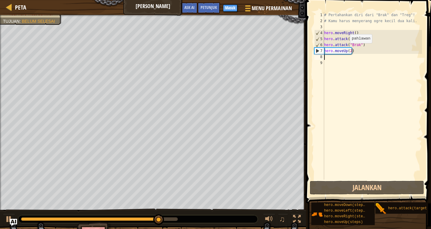
click at [346, 49] on div "# Pertahankan diri dari "Brak" dan "Treg"! # Kamu harus menyerang ogre kecil du…" at bounding box center [372, 102] width 99 height 180
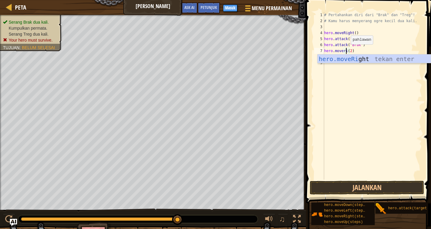
scroll to position [3, 2]
click at [351, 56] on div "hero.moveRi ght tekan enter" at bounding box center [374, 67] width 113 height 27
type textarea "hero.moveRight()(2)"
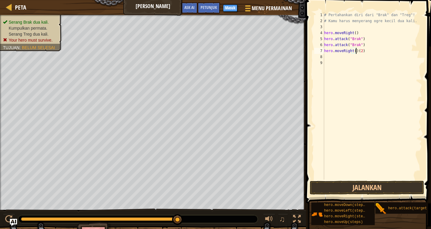
click at [330, 60] on div "# Pertahankan diri dari "Brak" dan "Treg"! # Kamu harus menyerang ogre kecil du…" at bounding box center [372, 102] width 99 height 180
click at [359, 50] on div "# Pertahankan diri dari "Brak" dan "Treg"! # Kamu harus menyerang ogre kecil du…" at bounding box center [372, 102] width 99 height 180
click at [367, 51] on div "# Pertahankan diri dari "Brak" dan "Treg"! # Kamu harus menyerang ogre kecil du…" at bounding box center [372, 102] width 99 height 180
type textarea "hero.moveRight()"
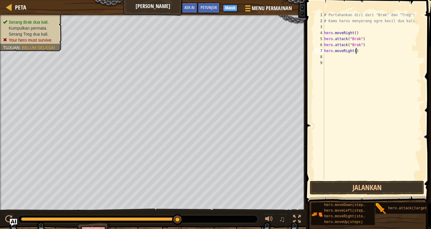
click at [350, 56] on div "# Pertahankan diri dari "Brak" dan "Treg"! # Kamu harus menyerang ogre kecil du…" at bounding box center [372, 102] width 99 height 180
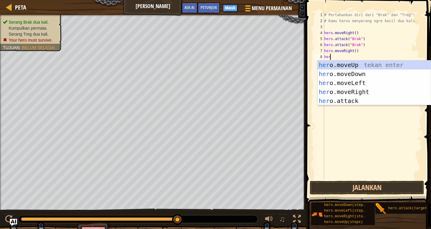
scroll to position [3, 0]
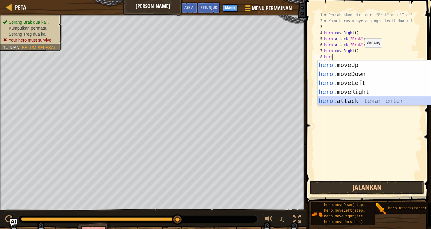
click at [378, 102] on div "hero .moveUp tekan enter hero .moveDown tekan enter hero .moveLeft tekan enter …" at bounding box center [374, 91] width 113 height 63
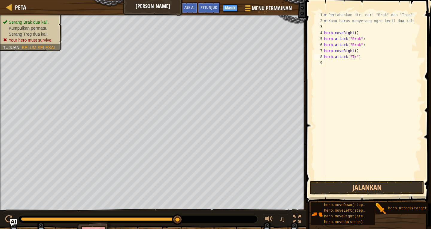
scroll to position [3, 3]
type textarea "hero.attack("Treg")"
click at [334, 63] on div "# Pertahankan diri dari "Brak" dan "Treg"! # Kamu harus menyerang ogre kecil du…" at bounding box center [372, 102] width 99 height 180
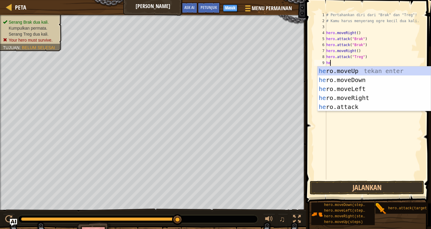
scroll to position [3, 0]
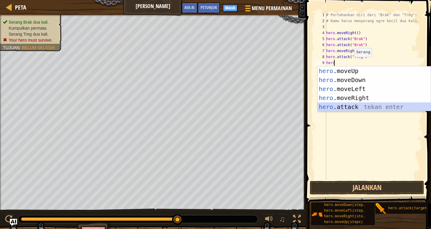
click at [359, 104] on div "hero .moveUp tekan enter hero .moveDown tekan enter hero .moveLeft tekan enter …" at bounding box center [374, 97] width 113 height 63
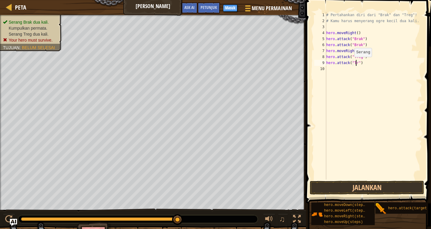
scroll to position [3, 3]
type textarea "hero.attack("Treg")"
click at [330, 67] on div "# Pertahankan diri dari "Brak" dan "Treg"! # Kamu harus menyerang ogre kecil du…" at bounding box center [373, 102] width 97 height 180
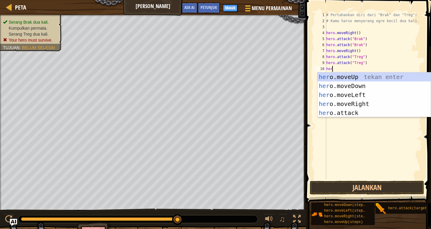
scroll to position [3, 0]
type textarea "hero"
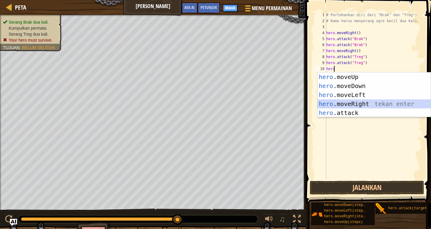
click at [353, 102] on div "hero .moveUp tekan enter hero .moveDown tekan enter hero .moveLeft tekan enter …" at bounding box center [374, 103] width 113 height 63
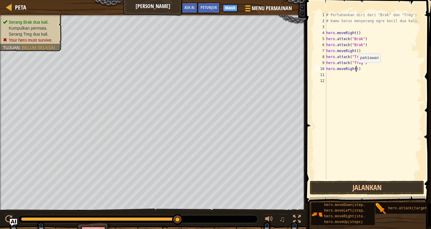
click at [355, 69] on div "# Pertahankan diri dari "Brak" dan "Treg"! # Kamu harus menyerang ogre kecil du…" at bounding box center [373, 102] width 97 height 180
type textarea "hero.moveRight(2)"
click at [348, 184] on button "Jalankan" at bounding box center [367, 188] width 114 height 14
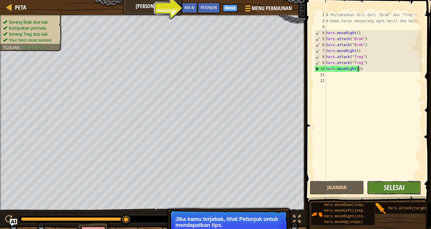
click at [394, 187] on span "Selesai" at bounding box center [394, 188] width 21 height 10
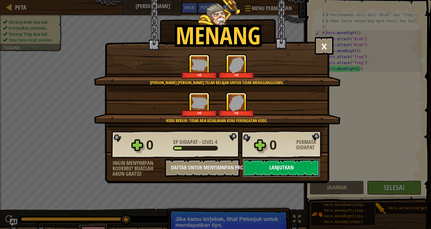
click at [302, 164] on button "Lanjutkan" at bounding box center [281, 168] width 77 height 18
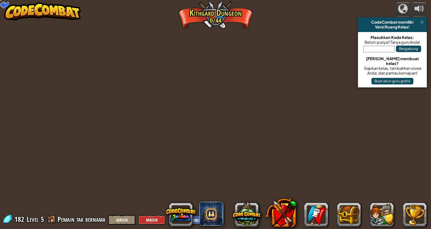
select select "id"
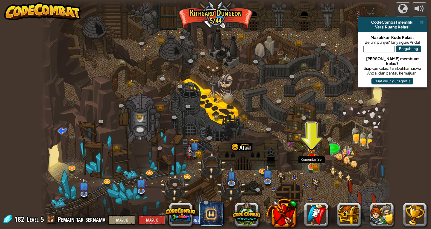
click at [309, 163] on div at bounding box center [311, 166] width 7 height 7
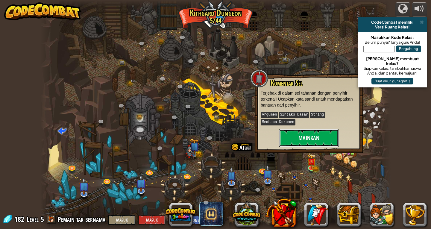
click at [312, 129] on button "Mainkan" at bounding box center [309, 138] width 60 height 18
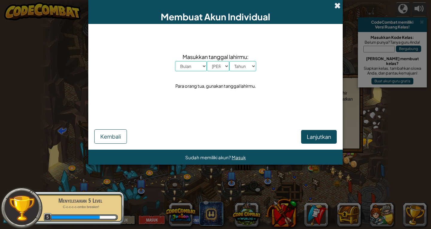
click at [339, 7] on span at bounding box center [337, 5] width 6 height 6
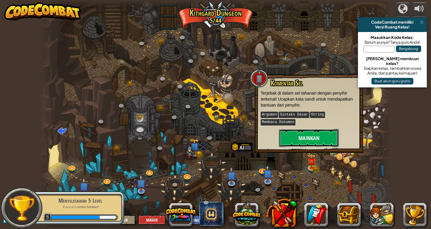
click at [316, 130] on button "Mainkan" at bounding box center [309, 138] width 60 height 18
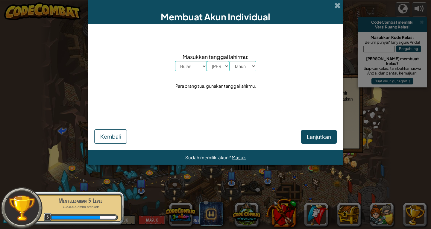
click at [192, 60] on span "Masukkan tanggal lahirmu:" at bounding box center [215, 56] width 81 height 9
click at [192, 70] on select "Bulan Januari Februari Maret April Mei Juni Juli Agustus September Oktober Nove…" at bounding box center [191, 66] width 32 height 10
click at [175, 61] on select "Bulan Januari Februari Maret April Mei Juni Juli Agustus September Oktober Nove…" at bounding box center [191, 66] width 32 height 10
click at [193, 63] on select "Bulan Januari Februari Maret April Mei Juni Juli Agustus September Oktober Nove…" at bounding box center [191, 66] width 32 height 10
select select "9"
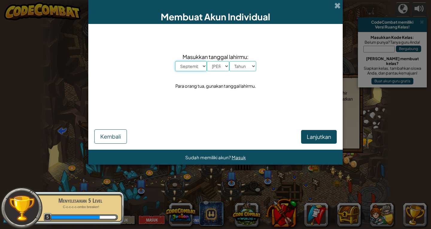
click at [175, 61] on select "Bulan Januari Februari Maret April Mei Juni Juli Agustus September Oktober Nove…" at bounding box center [191, 66] width 32 height 10
drag, startPoint x: 207, startPoint y: 68, endPoint x: 207, endPoint y: 71, distance: 3.3
click at [207, 68] on select "Hari 1 2 3 4 5 6 7 8 9 10 11 12 13 14 15 16 17 18 19 20 21 22 23 24 25 26 27 28…" at bounding box center [218, 66] width 22 height 10
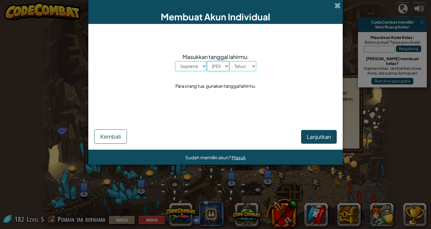
select select "17"
click at [207, 61] on select "Hari 1 2 3 4 5 6 7 8 9 10 11 12 13 14 15 16 17 18 19 20 21 22 23 24 25 26 27 28…" at bounding box center [218, 66] width 22 height 10
click at [246, 66] on select "Tahun 2025 2024 2023 2022 2021 2020 2019 2018 2017 2016 2015 2014 2013 2012 201…" at bounding box center [242, 66] width 27 height 10
select select "2025"
click at [229, 61] on select "Tahun 2025 2024 2023 2022 2021 2020 2019 2018 2017 2016 2015 2014 2013 2012 201…" at bounding box center [242, 66] width 27 height 10
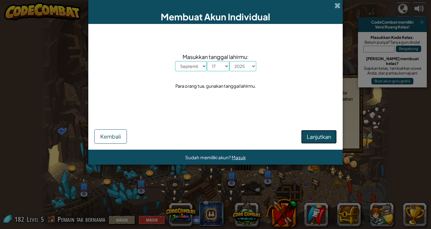
click at [326, 136] on span "Lanjutkan" at bounding box center [319, 136] width 24 height 7
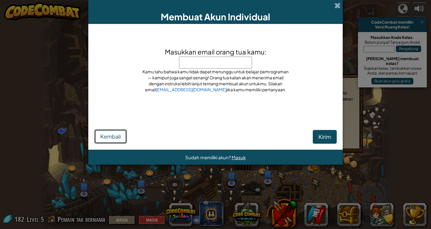
click at [120, 134] on span "Kembali" at bounding box center [110, 136] width 21 height 7
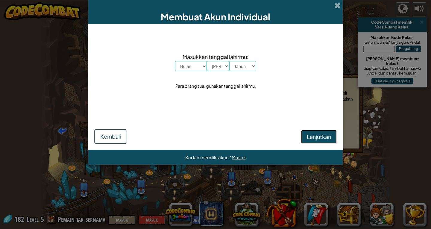
click at [303, 136] on button "Lanjutkan" at bounding box center [319, 137] width 36 height 14
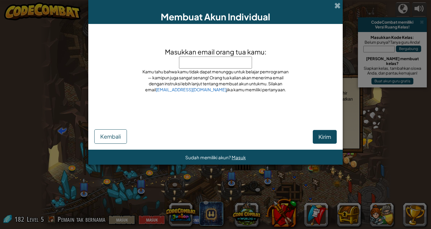
click at [304, 136] on div "Kirim Kembali" at bounding box center [215, 130] width 242 height 25
click at [321, 138] on span "Kirim" at bounding box center [324, 136] width 13 height 7
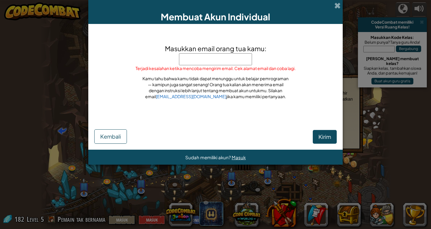
click at [217, 60] on input "Masukkan email orang tua kamu:" at bounding box center [215, 59] width 73 height 12
type input "dsfafadklgfhgkczfnvadd@GMAIL"
click at [231, 65] on input "dsfafadklgfhgkczfnvadd@GMAIL" at bounding box center [215, 59] width 73 height 12
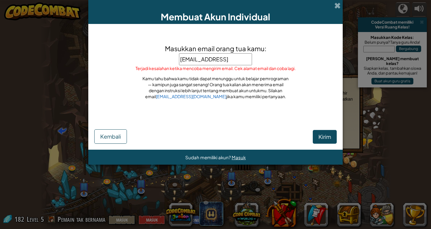
scroll to position [0, 25]
drag, startPoint x: 231, startPoint y: 62, endPoint x: 244, endPoint y: 62, distance: 13.2
click at [244, 62] on input "dsfafadklgfhgkczfnvadd@GMAIL" at bounding box center [215, 59] width 73 height 12
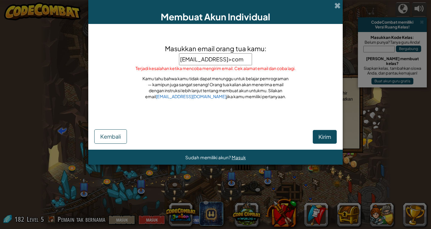
click at [233, 57] on input "dsfafadklgfhgkczfnvadd@gmail>com" at bounding box center [215, 59] width 73 height 12
type input "dsfafadklgfhgkczfnvadd@gmail.com"
click at [333, 138] on button "Kirim" at bounding box center [325, 137] width 24 height 14
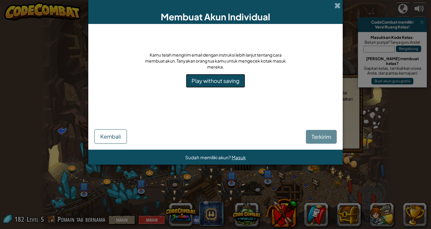
click at [218, 83] on link "Play without saving" at bounding box center [215, 81] width 59 height 14
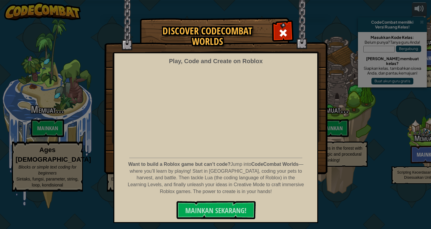
click at [274, 66] on iframe at bounding box center [215, 110] width 157 height 89
click at [276, 66] on iframe at bounding box center [215, 110] width 157 height 89
select select "id"
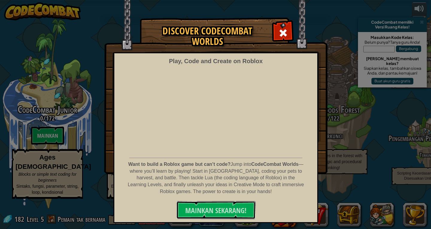
click at [201, 206] on span "MAINKAN SEKARANG!" at bounding box center [215, 211] width 61 height 10
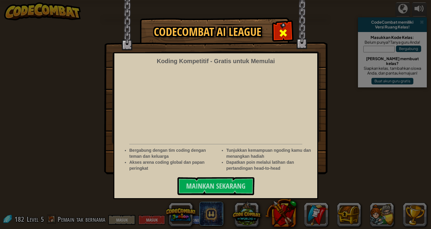
click at [281, 31] on span at bounding box center [283, 33] width 10 height 10
select select "id"
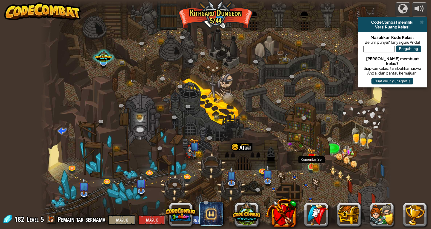
click at [314, 163] on img at bounding box center [311, 157] width 9 height 19
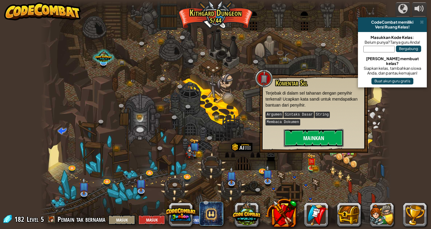
click at [313, 129] on button "Mainkan" at bounding box center [314, 138] width 60 height 18
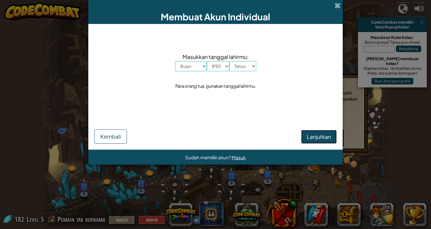
click at [303, 132] on button "Lanjutkan" at bounding box center [319, 137] width 36 height 14
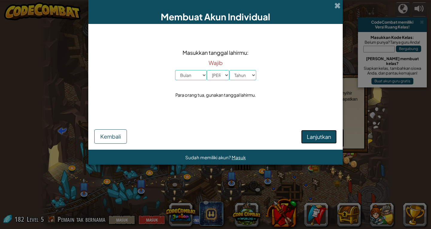
click at [303, 132] on button "Lanjutkan" at bounding box center [319, 137] width 36 height 14
click at [192, 78] on select "Bulan Januari Februari Maret April [PERSON_NAME] [PERSON_NAME] Oktober November…" at bounding box center [191, 75] width 32 height 10
click at [229, 139] on div "Lanjutkan Kembali" at bounding box center [215, 130] width 242 height 26
click at [113, 131] on button "Kembali" at bounding box center [110, 136] width 33 height 14
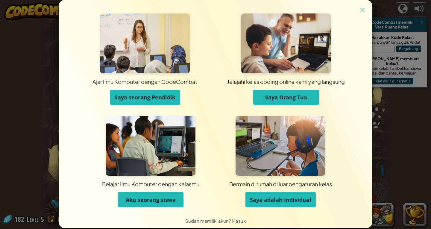
click at [163, 202] on span "Aku seorang siswa" at bounding box center [151, 199] width 50 height 7
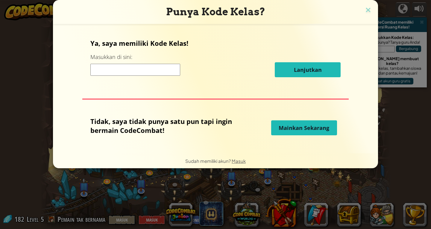
click at [138, 134] on p "Tidak, saya tidak punya satu pun tapi ingin bermain CodeCombat!" at bounding box center [163, 126] width 147 height 18
drag, startPoint x: 341, startPoint y: 132, endPoint x: 334, endPoint y: 132, distance: 6.9
click at [341, 132] on div "Ya, saya memiliki Kode Kelas! Masukkan di sini: Lanjutkan Tidak, saya tidak pun…" at bounding box center [215, 88] width 313 height 117
click at [333, 132] on button "Mainkan Sekarang" at bounding box center [304, 127] width 66 height 15
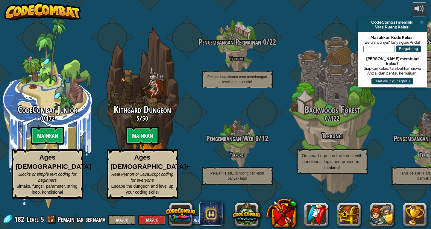
select select "id"
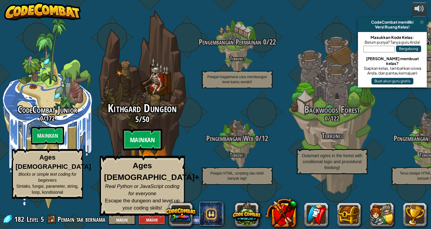
click at [131, 145] on btn "Mainkan" at bounding box center [143, 140] width 40 height 22
select select "id"
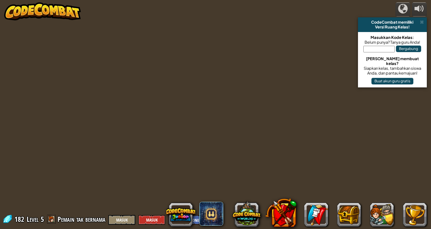
select select "id"
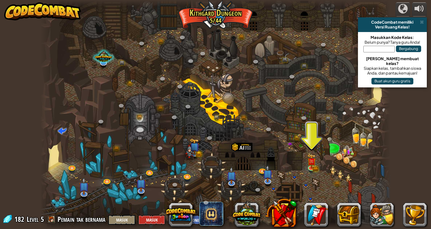
click at [306, 162] on div at bounding box center [215, 114] width 350 height 229
click at [309, 163] on img at bounding box center [311, 157] width 9 height 19
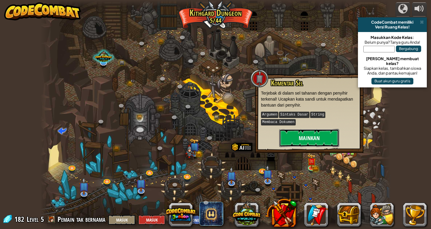
click at [301, 129] on button "Mainkan" at bounding box center [309, 138] width 60 height 18
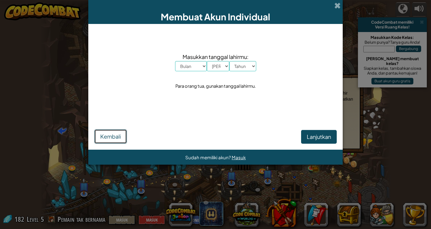
click at [116, 134] on span "Kembali" at bounding box center [110, 136] width 21 height 7
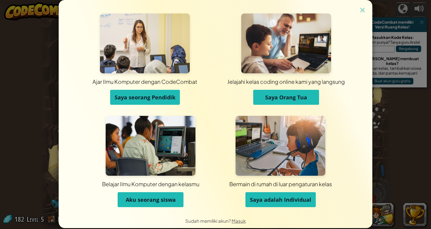
click at [283, 202] on span "Saya adalah Individual" at bounding box center [280, 199] width 61 height 7
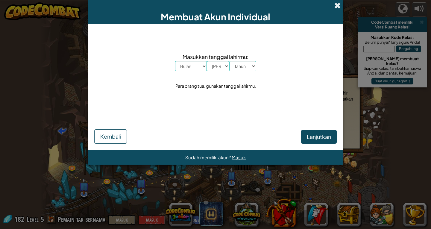
click at [339, 5] on span at bounding box center [337, 5] width 6 height 6
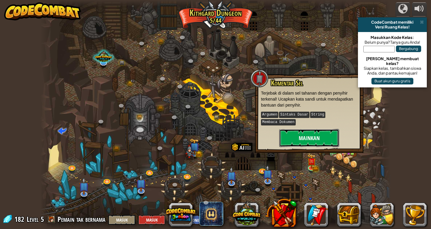
click at [312, 129] on button "Mainkan" at bounding box center [309, 138] width 60 height 18
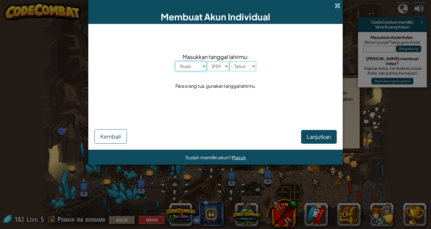
click at [203, 66] on select "Bulan Januari Februari Maret April [PERSON_NAME] [PERSON_NAME] Oktober November…" at bounding box center [191, 66] width 32 height 10
select select "9"
click at [175, 61] on select "Bulan Januari Februari Maret April [PERSON_NAME] [PERSON_NAME] Oktober November…" at bounding box center [191, 66] width 32 height 10
click at [218, 65] on select "Hari 1 2 3 4 5 6 7 8 9 10 11 12 13 14 15 16 17 18 19 20 21 22 23 24 25 26 27 28…" at bounding box center [218, 66] width 22 height 10
select select "13"
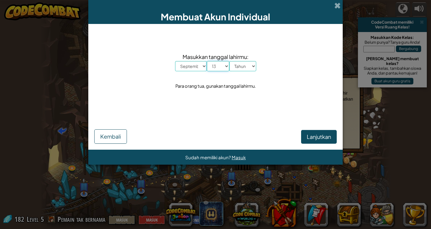
click at [207, 61] on select "Hari 1 2 3 4 5 6 7 8 9 10 11 12 13 14 15 16 17 18 19 20 21 22 23 24 25 26 27 28…" at bounding box center [218, 66] width 22 height 10
click at [238, 63] on select "Tahun 2025 2024 2023 2022 2021 2020 2019 2018 2017 2016 2015 2014 2013 2012 201…" at bounding box center [242, 66] width 27 height 10
select select "1984"
click at [229, 61] on select "Tahun 2025 2024 2023 2022 2021 2020 2019 2018 2017 2016 2015 2014 2013 2012 201…" at bounding box center [242, 66] width 27 height 10
click at [315, 137] on span "Lanjutkan" at bounding box center [319, 136] width 24 height 7
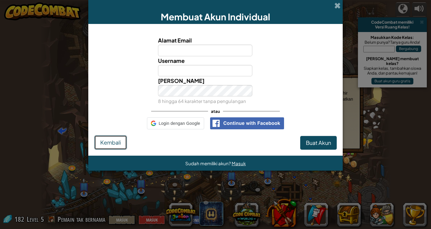
click at [114, 143] on span "Kembali" at bounding box center [110, 142] width 21 height 7
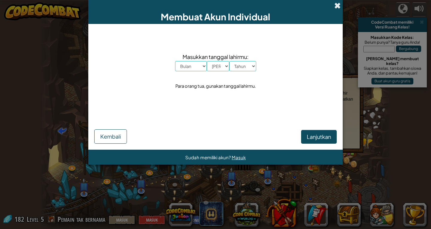
click at [336, 3] on span at bounding box center [337, 5] width 6 height 6
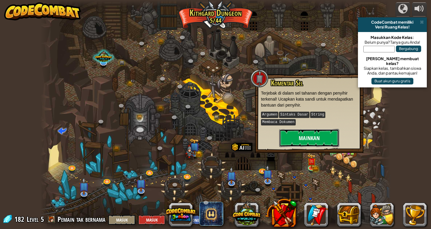
click at [306, 129] on button "Mainkan" at bounding box center [309, 138] width 60 height 18
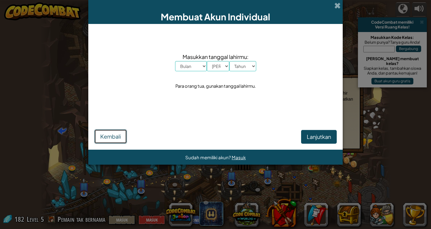
click at [113, 136] on span "Kembali" at bounding box center [110, 136] width 21 height 7
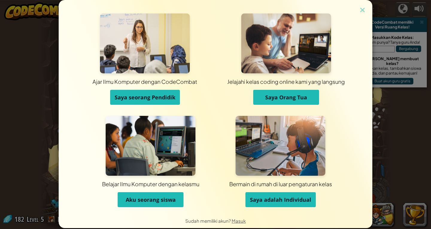
click at [154, 101] on button "Saya seorang Pendidik" at bounding box center [145, 97] width 70 height 15
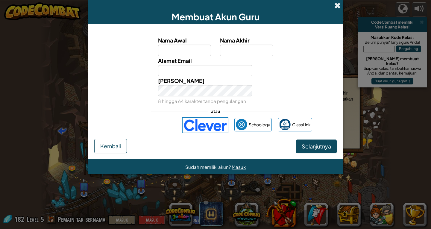
click at [339, 5] on span at bounding box center [337, 5] width 6 height 6
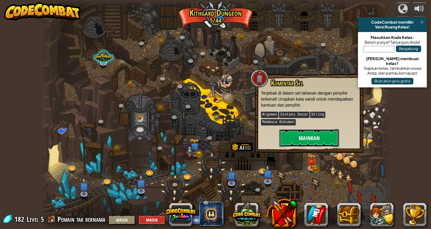
click at [304, 129] on button "Mainkan" at bounding box center [309, 138] width 60 height 18
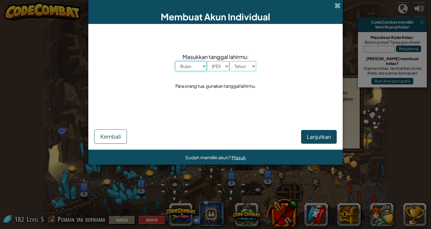
click at [197, 68] on select "Bulan Januari Februari Maret April [PERSON_NAME] [PERSON_NAME] Oktober November…" at bounding box center [191, 66] width 32 height 10
select select "5"
click at [175, 61] on select "Bulan Januari Februari Maret April [PERSON_NAME] [PERSON_NAME] Oktober November…" at bounding box center [191, 66] width 32 height 10
click at [216, 69] on select "Hari 1 2 3 4 5 6 7 8 9 10 11 12 13 14 15 16 17 18 19 20 21 22 23 24 25 26 27 28…" at bounding box center [218, 66] width 22 height 10
select select "4"
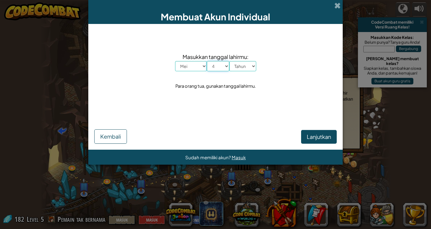
click at [207, 61] on select "Hari 1 2 3 4 5 6 7 8 9 10 11 12 13 14 15 16 17 18 19 20 21 22 23 24 25 26 27 28…" at bounding box center [218, 66] width 22 height 10
drag, startPoint x: 236, startPoint y: 64, endPoint x: 235, endPoint y: 70, distance: 6.1
click at [236, 64] on select "Tahun 2025 2024 2023 2022 2021 2020 2019 2018 2017 2016 2015 2014 2013 2012 201…" at bounding box center [242, 66] width 27 height 10
select select "2003"
click at [229, 61] on select "Tahun 2025 2024 2023 2022 2021 2020 2019 2018 2017 2016 2015 2014 2013 2012 201…" at bounding box center [242, 66] width 27 height 10
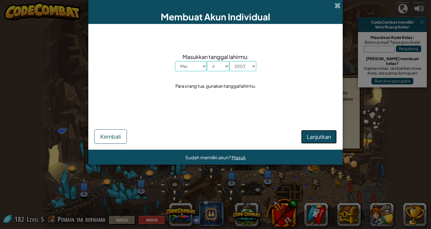
click at [309, 139] on span "Lanjutkan" at bounding box center [319, 136] width 24 height 7
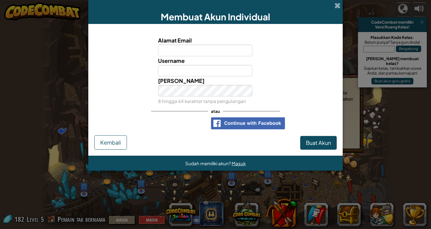
click at [337, 1] on div "Membuat Akun Individual" at bounding box center [215, 12] width 254 height 24
click at [336, 4] on span at bounding box center [337, 5] width 6 height 6
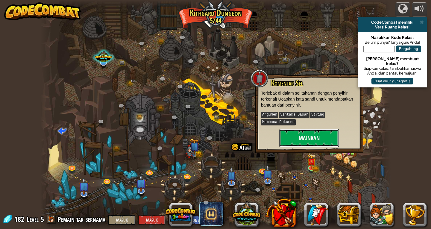
click at [310, 129] on button "Mainkan" at bounding box center [309, 138] width 60 height 18
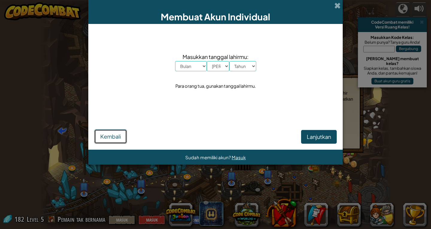
click at [103, 138] on span "Kembali" at bounding box center [110, 136] width 21 height 7
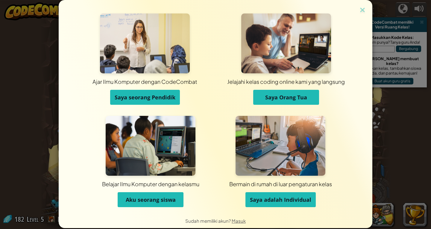
click at [122, 200] on button "Aku seorang siswa" at bounding box center [151, 199] width 66 height 15
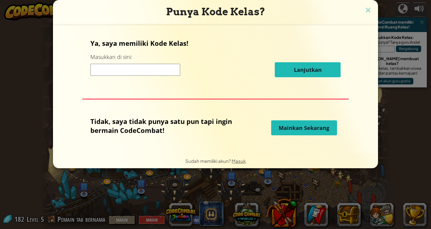
click at [283, 127] on span "Mainkan Sekarang" at bounding box center [304, 127] width 51 height 7
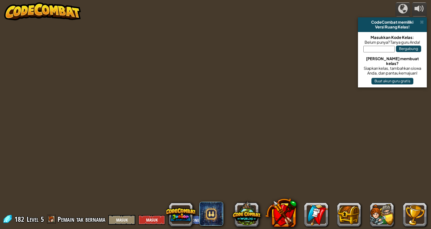
select select "id"
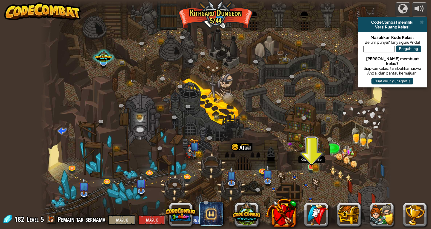
click at [312, 163] on img at bounding box center [311, 157] width 9 height 19
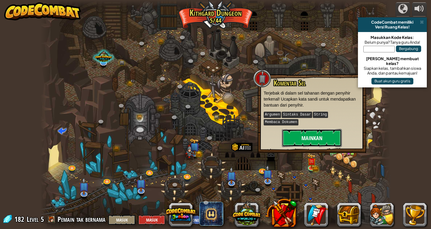
click at [323, 129] on button "Mainkan" at bounding box center [312, 138] width 60 height 18
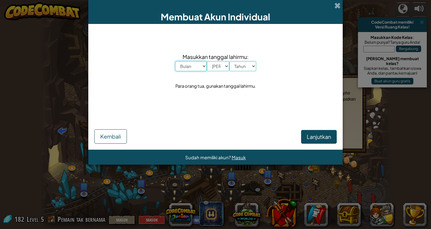
click at [191, 65] on select "Bulan Januari Februari Maret April [PERSON_NAME] [PERSON_NAME] Oktober November…" at bounding box center [191, 66] width 32 height 10
select select "9"
click at [175, 61] on select "Bulan Januari Februari Maret April [PERSON_NAME] [PERSON_NAME] Oktober November…" at bounding box center [191, 66] width 32 height 10
click at [221, 61] on select "Hari 1 2 3 4 5 6 7 8 9 10 11 12 13 14 15 16 17 18 19 20 21 22 23 24 25 26 27 28…" at bounding box center [218, 66] width 22 height 10
select select "26"
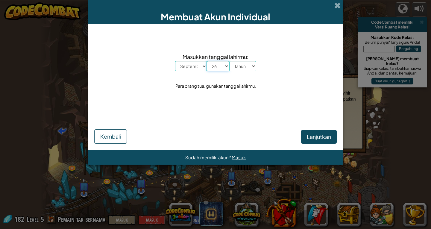
click at [207, 61] on select "Hari 1 2 3 4 5 6 7 8 9 10 11 12 13 14 15 16 17 18 19 20 21 22 23 24 25 26 27 28…" at bounding box center [218, 66] width 22 height 10
click at [242, 62] on select "Tahun 2025 2024 2023 2022 2021 2020 2019 2018 2017 2016 2015 2014 2013 2012 201…" at bounding box center [242, 66] width 27 height 10
click at [285, 71] on div "Masukkan tanggal lahirmu: Bulan Januari Februari Maret April Mei Juni Juli Agus…" at bounding box center [215, 71] width 242 height 83
click at [250, 68] on select "Tahun 2025 2024 2023 2022 2021 2020 2019 2018 2017 2016 2015 2014 2013 2012 201…" at bounding box center [242, 66] width 27 height 10
select select "1976"
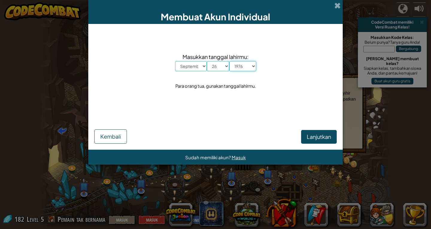
click at [229, 61] on select "Tahun 2025 2024 2023 2022 2021 2020 2019 2018 2017 2016 2015 2014 2013 2012 201…" at bounding box center [242, 66] width 27 height 10
click at [309, 135] on span "Lanjutkan" at bounding box center [319, 136] width 24 height 7
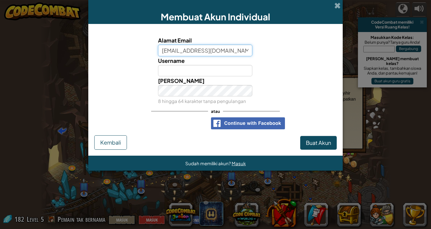
type input "Sepatria.64@gmail.com"
drag, startPoint x: 217, startPoint y: 81, endPoint x: 213, endPoint y: 76, distance: 6.7
click at [215, 81] on div "Kata Kunci 8 hingga 64 karakter tanpa pengulangan" at bounding box center [206, 90] width 104 height 29
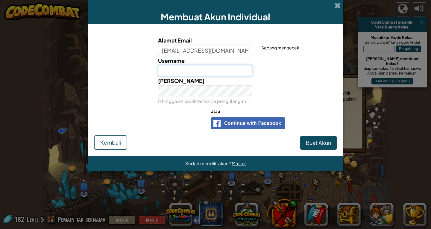
click at [211, 74] on input "Username" at bounding box center [205, 70] width 95 height 11
type input "ARARARARAR98999"
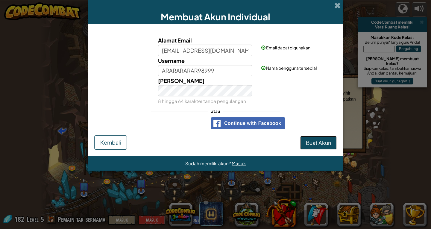
click at [304, 138] on button "Buat Akun" at bounding box center [318, 143] width 37 height 14
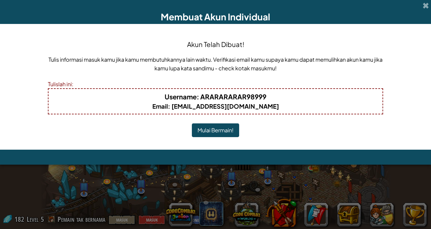
click at [263, 138] on div "Akun Telah Dibuat! Tulis informasi masuk kamu jika kamu membutuhkannya lain wak…" at bounding box center [215, 87] width 335 height 114
click at [212, 131] on button "Mulai Bermain!" at bounding box center [215, 130] width 47 height 14
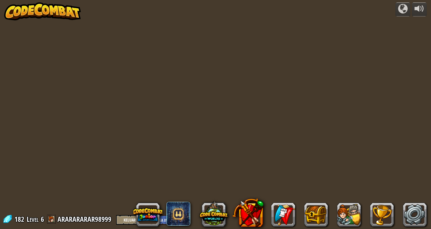
select select "id"
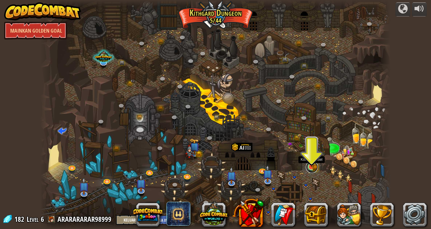
click at [313, 169] on link at bounding box center [312, 167] width 12 height 12
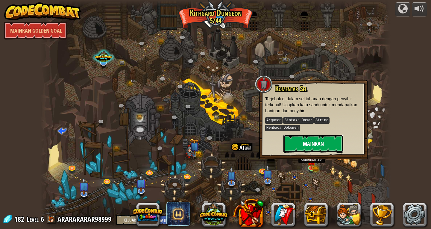
click at [309, 142] on button "Mainkan" at bounding box center [313, 144] width 60 height 18
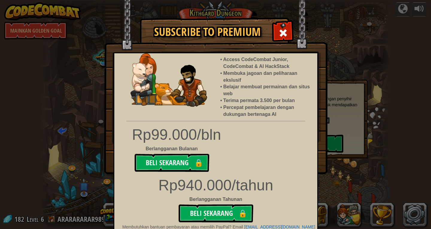
scroll to position [5, 0]
